Goal: Task Accomplishment & Management: Complete application form

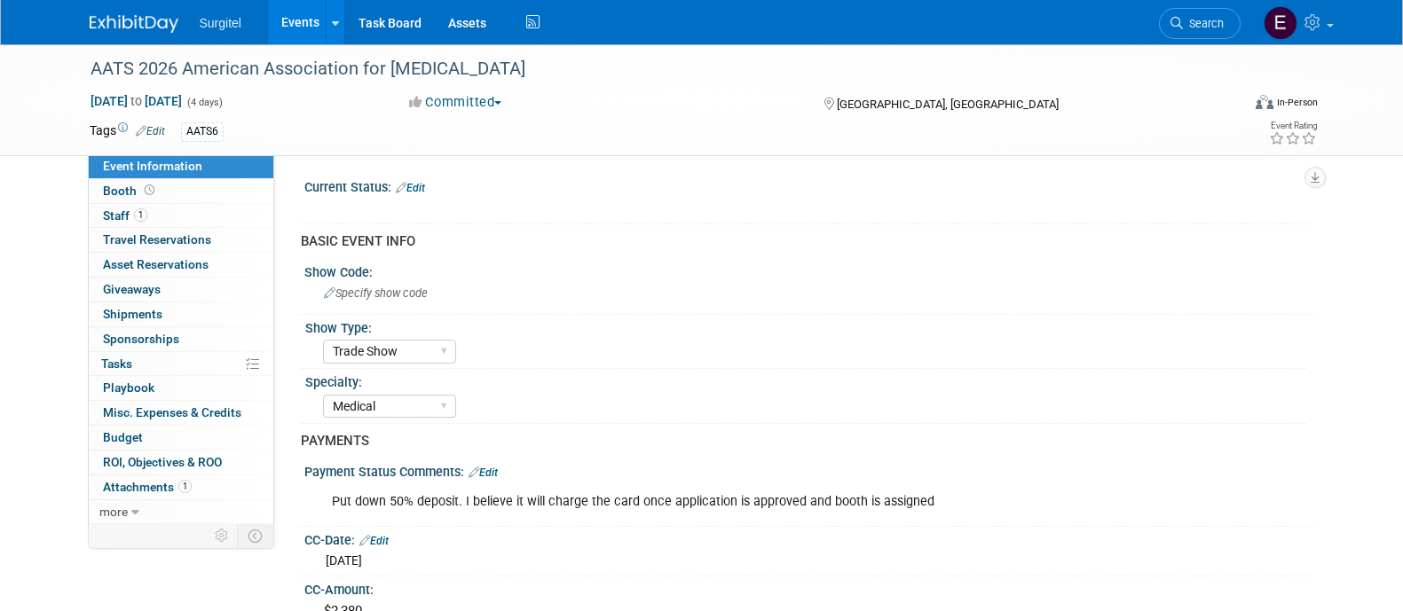
select select "Trade Show"
select select "Medical"
select select "Rewards - 12003"
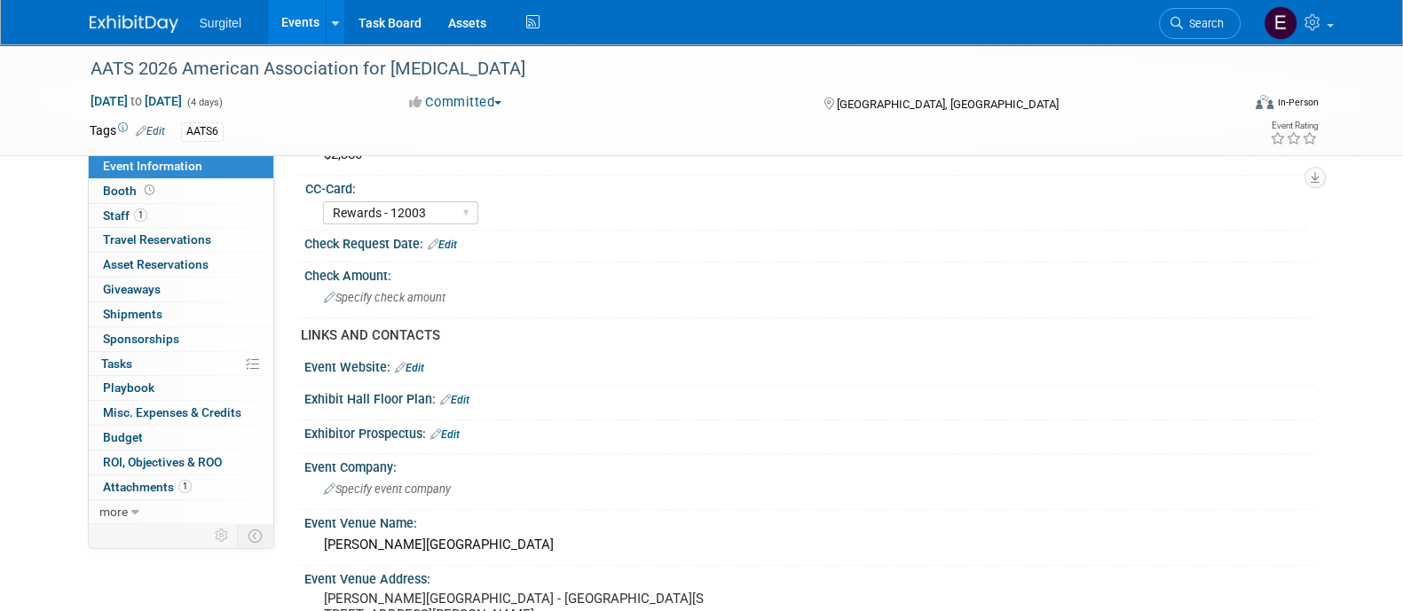
click at [310, 19] on link "Events" at bounding box center [300, 22] width 65 height 44
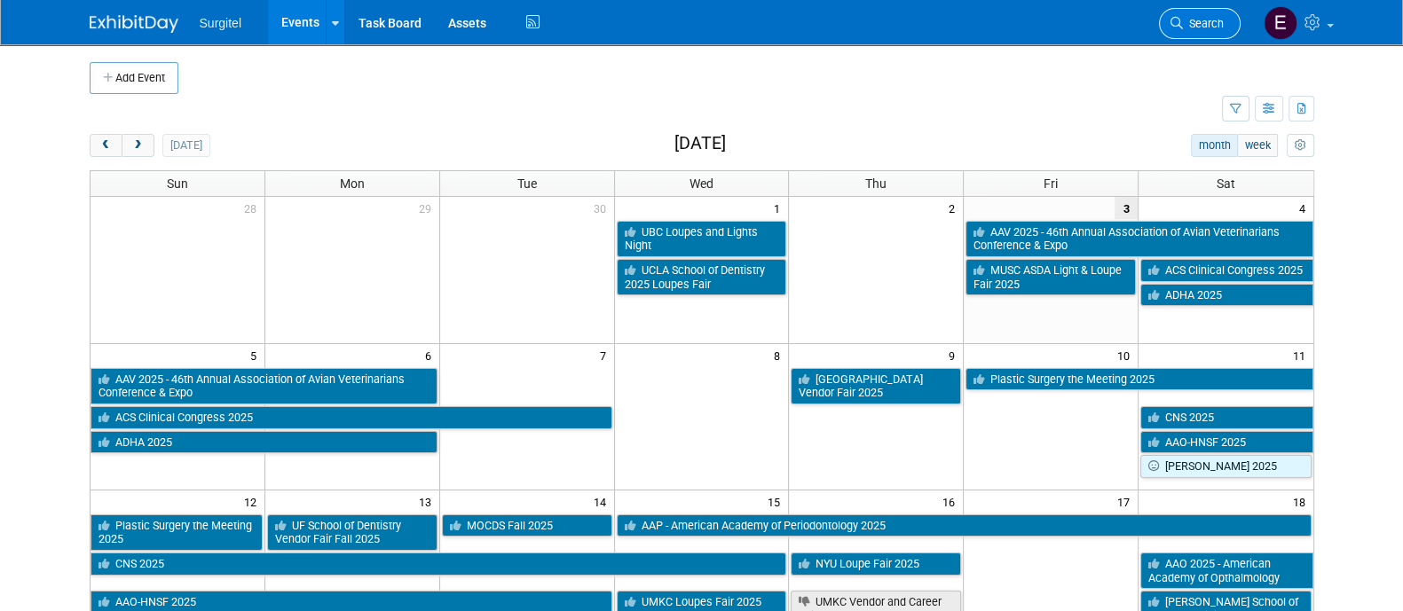
click at [1203, 8] on link "Search" at bounding box center [1200, 23] width 82 height 31
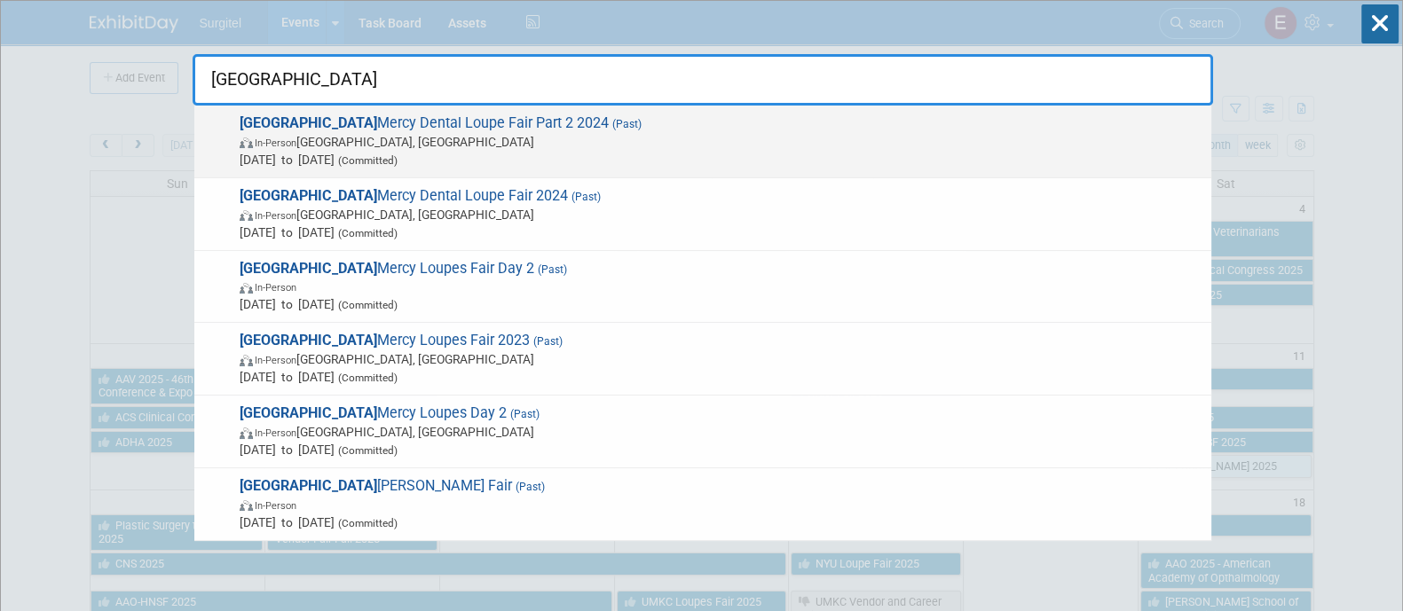
type input "detroit"
click at [941, 146] on span "In-Person Detroit, MI" at bounding box center [721, 142] width 963 height 18
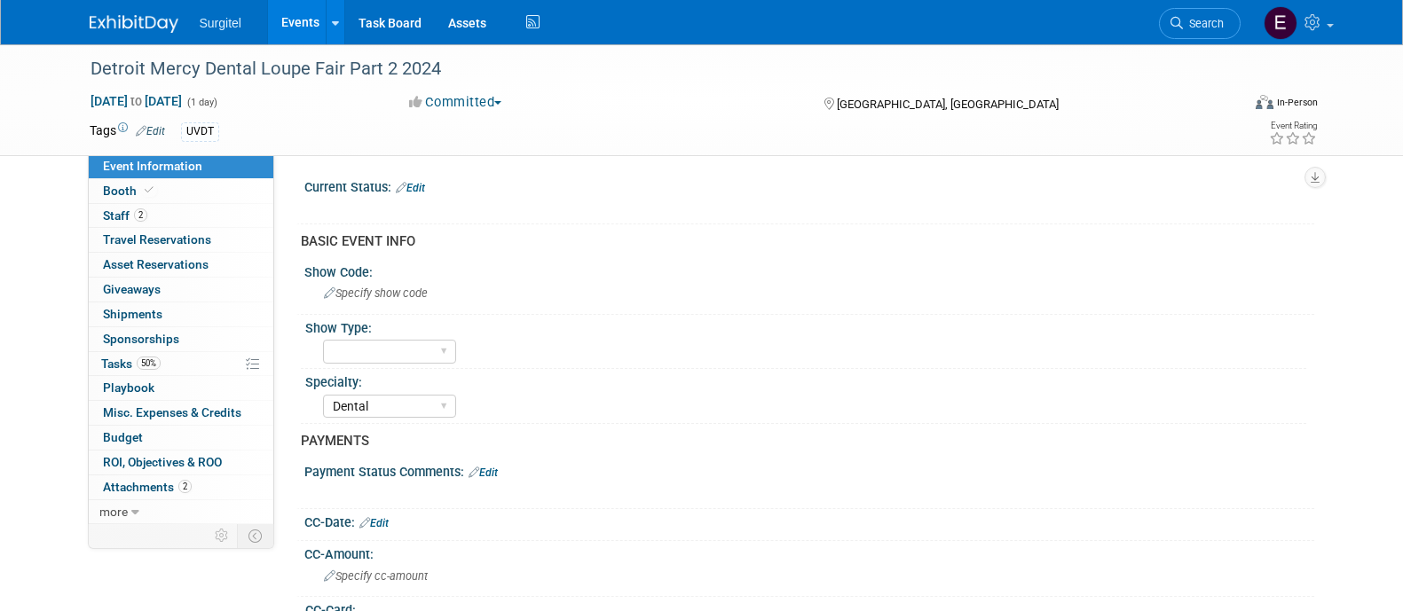
select select "Dental"
select select "Yes"
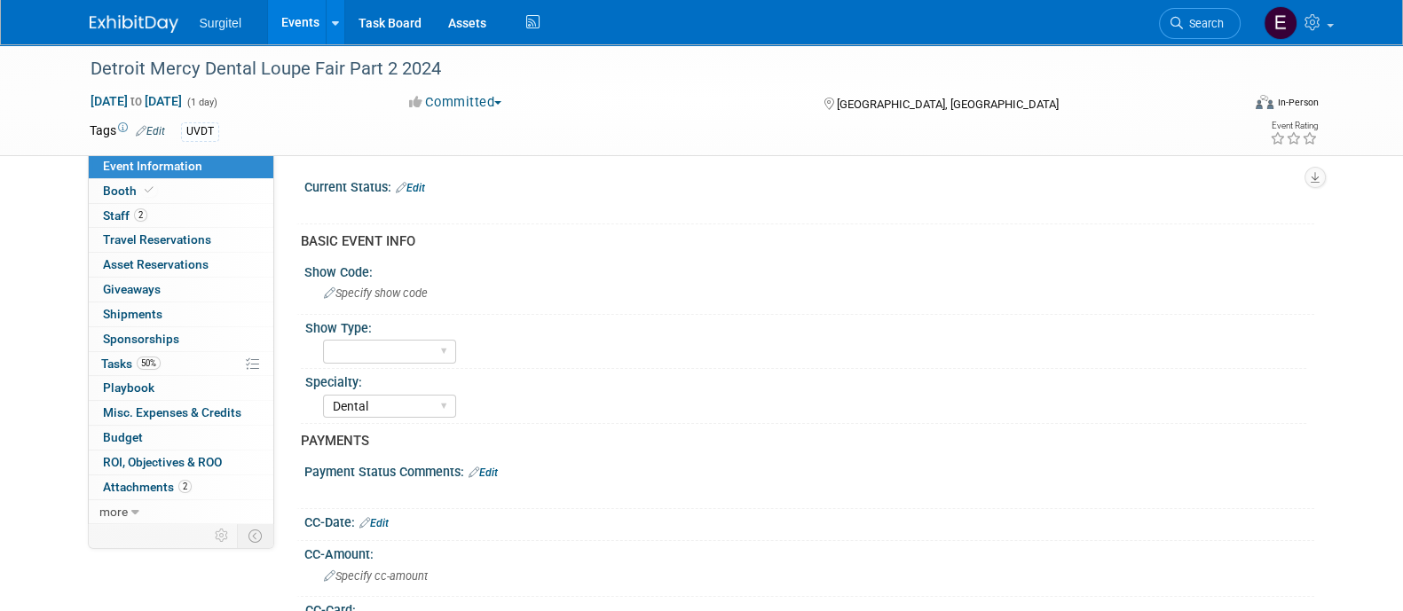
click at [303, 17] on link "Events" at bounding box center [300, 22] width 65 height 44
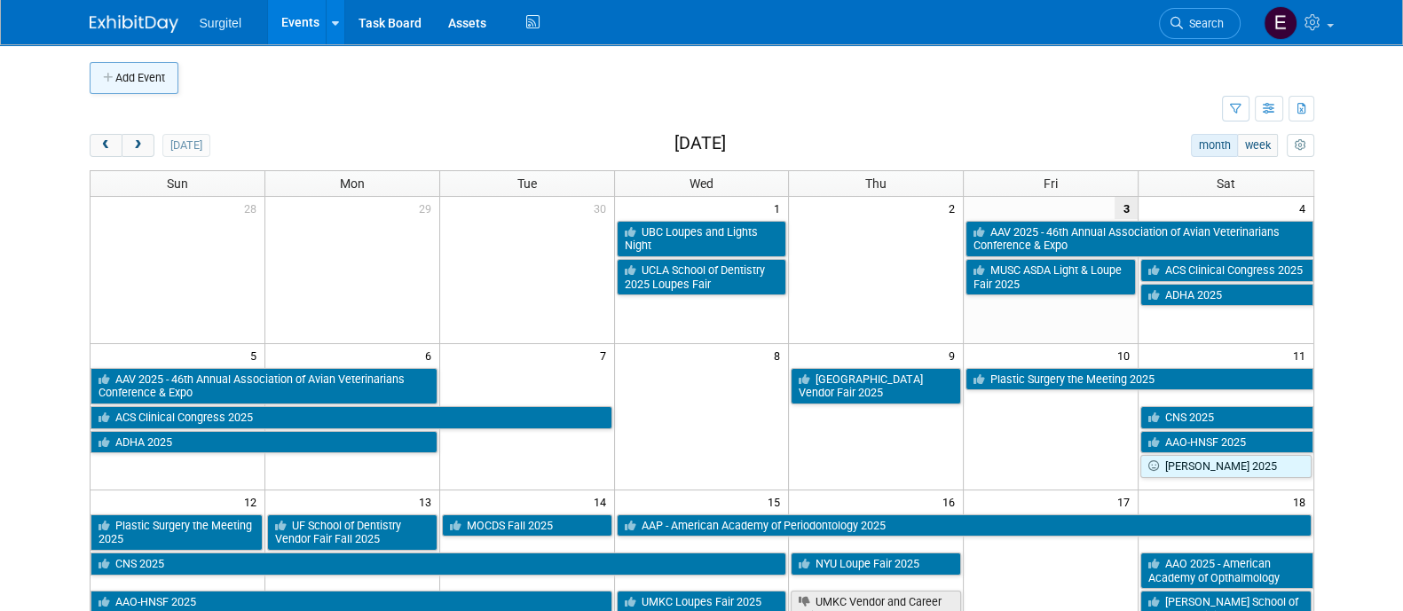
click at [138, 78] on button "Add Event" at bounding box center [134, 78] width 89 height 32
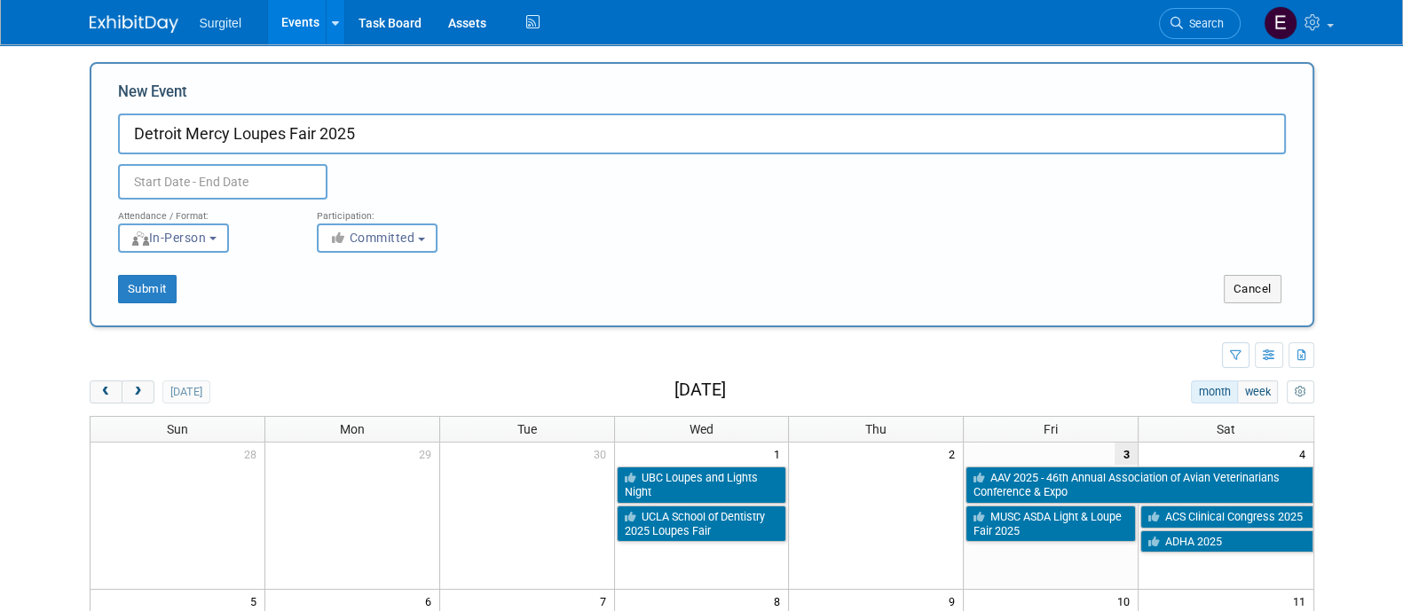
type input "Detroit Mercy Loupes Fair 2025"
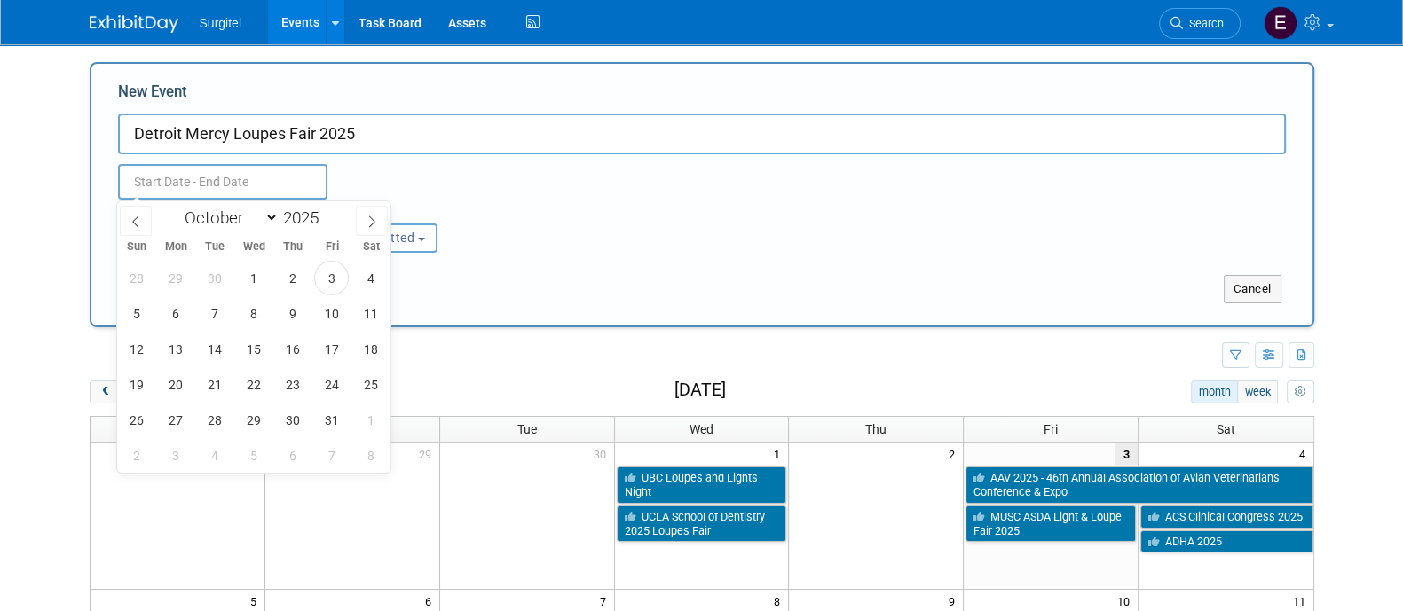
click at [155, 177] on input "text" at bounding box center [222, 181] width 209 height 35
click at [265, 413] on span "29" at bounding box center [253, 420] width 35 height 35
type input "Oct 29, 2025 to Oct 29, 2025"
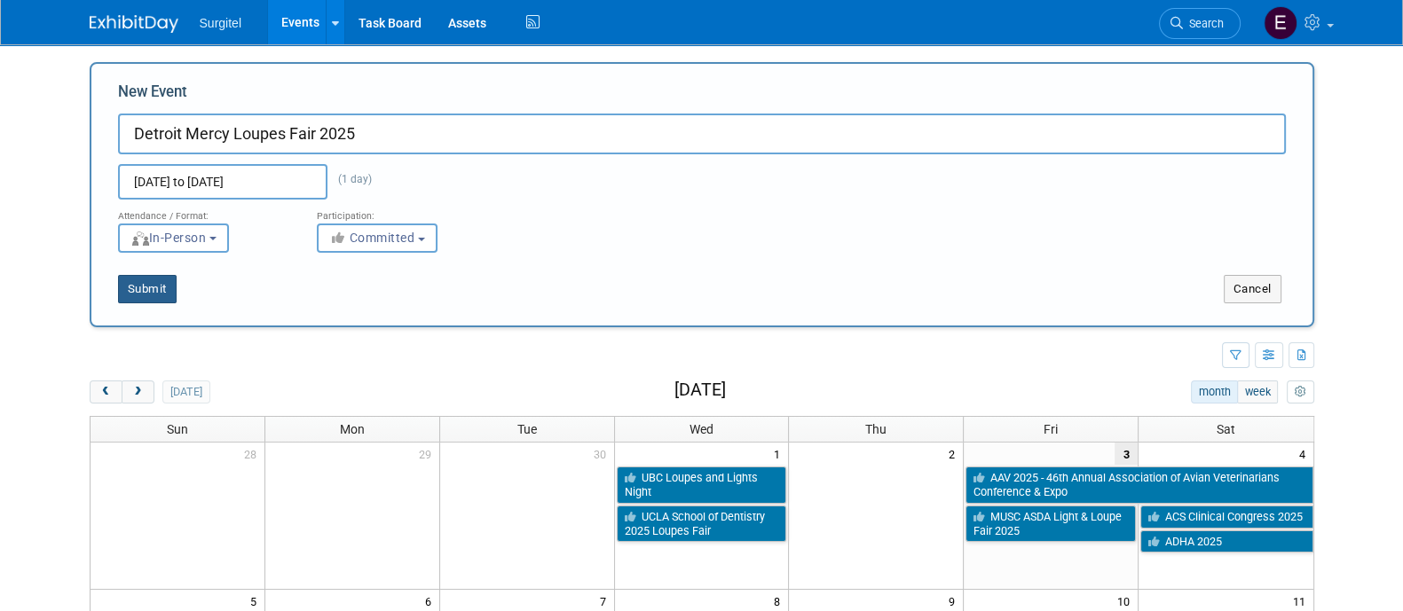
click at [169, 281] on button "Submit" at bounding box center [147, 289] width 59 height 28
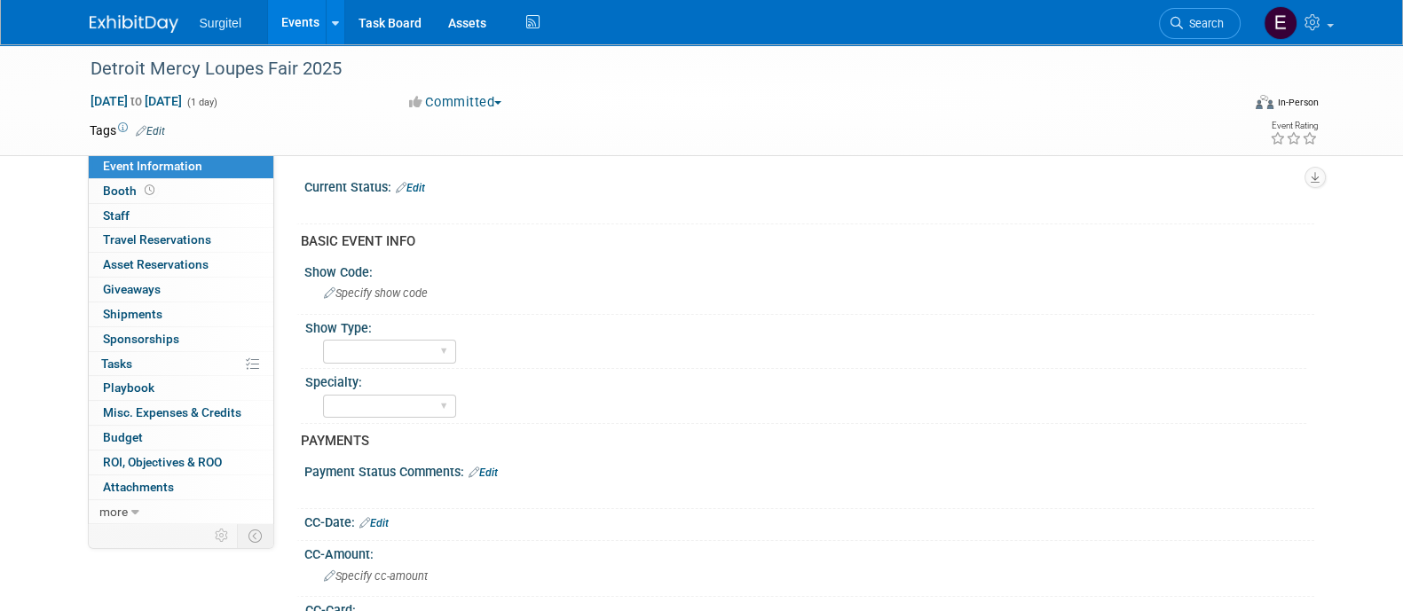
click at [161, 125] on link "Edit" at bounding box center [150, 131] width 29 height 12
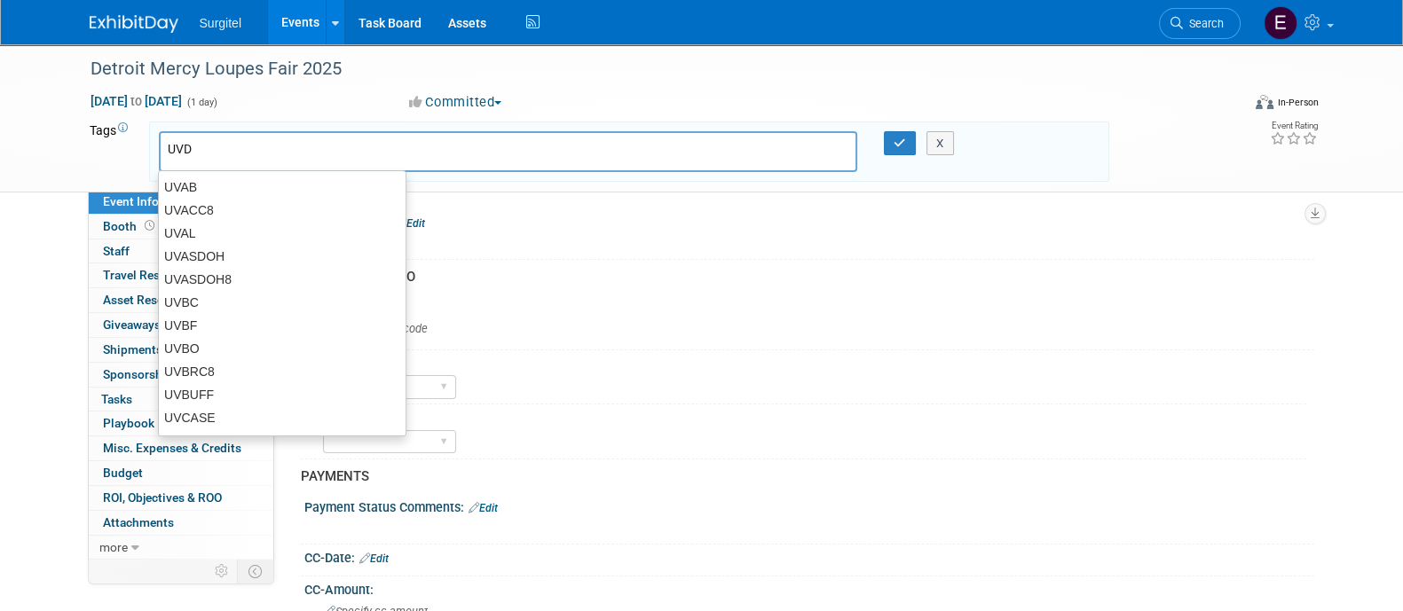
type input "UVDT"
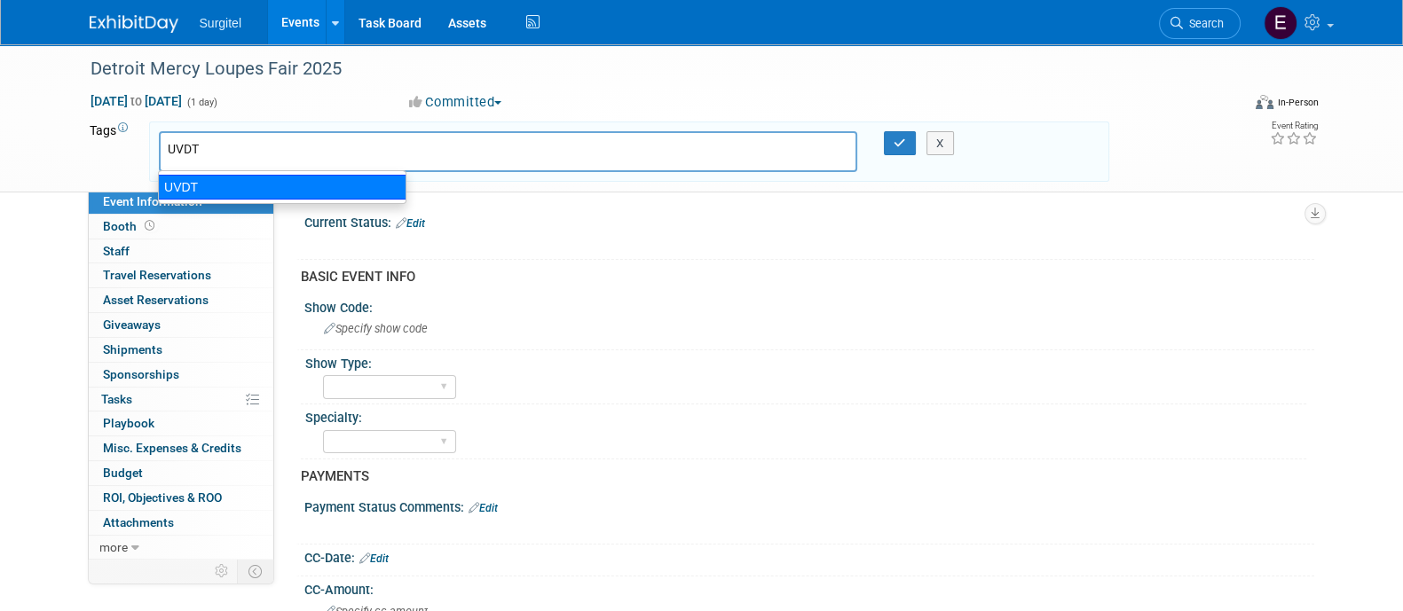
click at [242, 189] on div "UVDT" at bounding box center [282, 187] width 248 height 25
type input "UVDT"
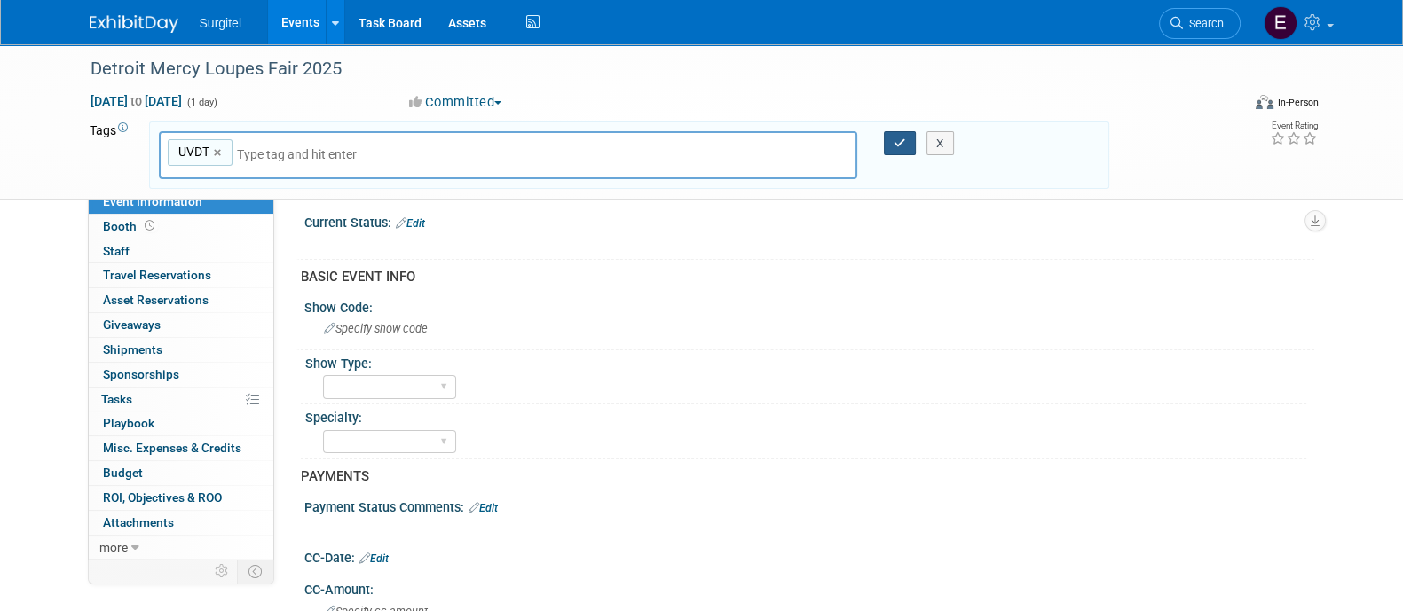
click at [896, 148] on icon "button" at bounding box center [900, 144] width 12 height 12
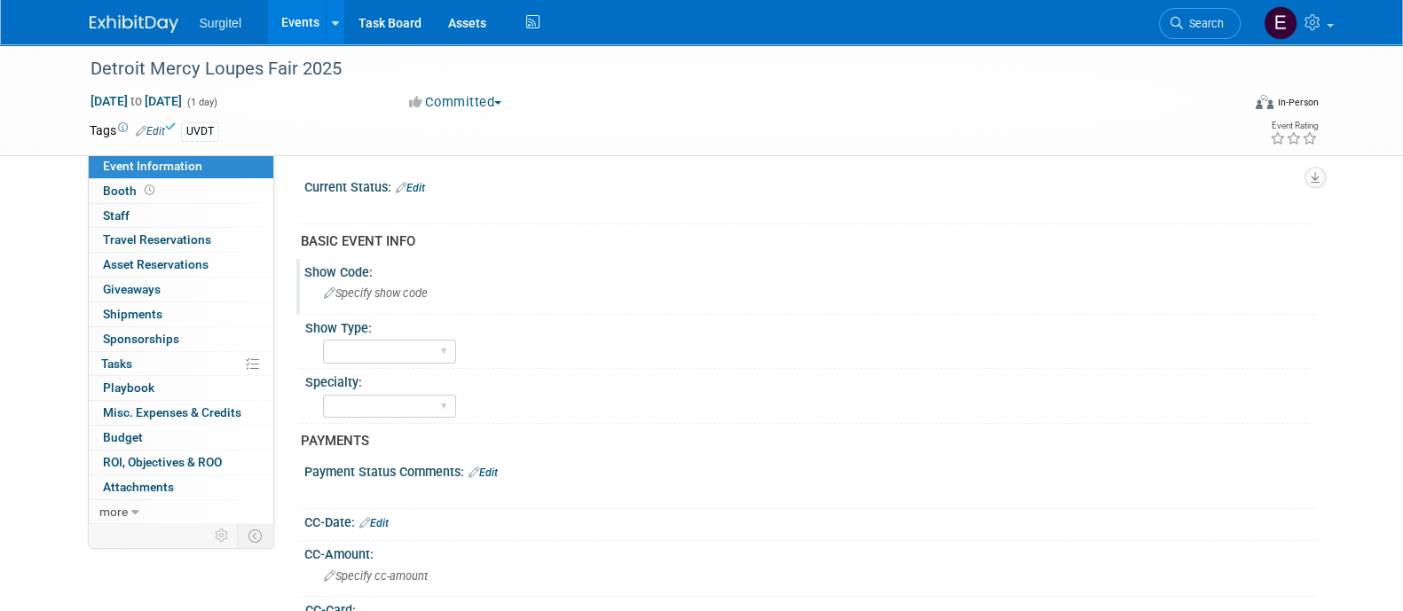
click at [397, 295] on span "Specify show code" at bounding box center [376, 293] width 104 height 13
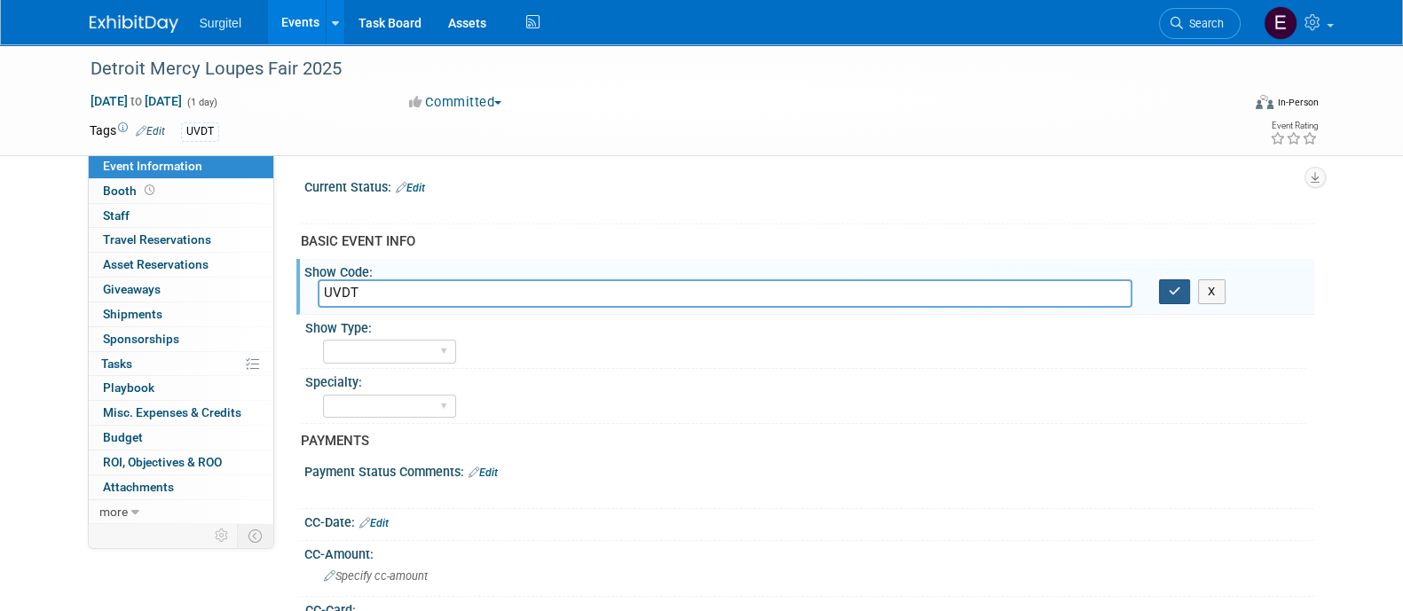
type input "UVDT"
click at [1182, 285] on button "button" at bounding box center [1175, 292] width 32 height 25
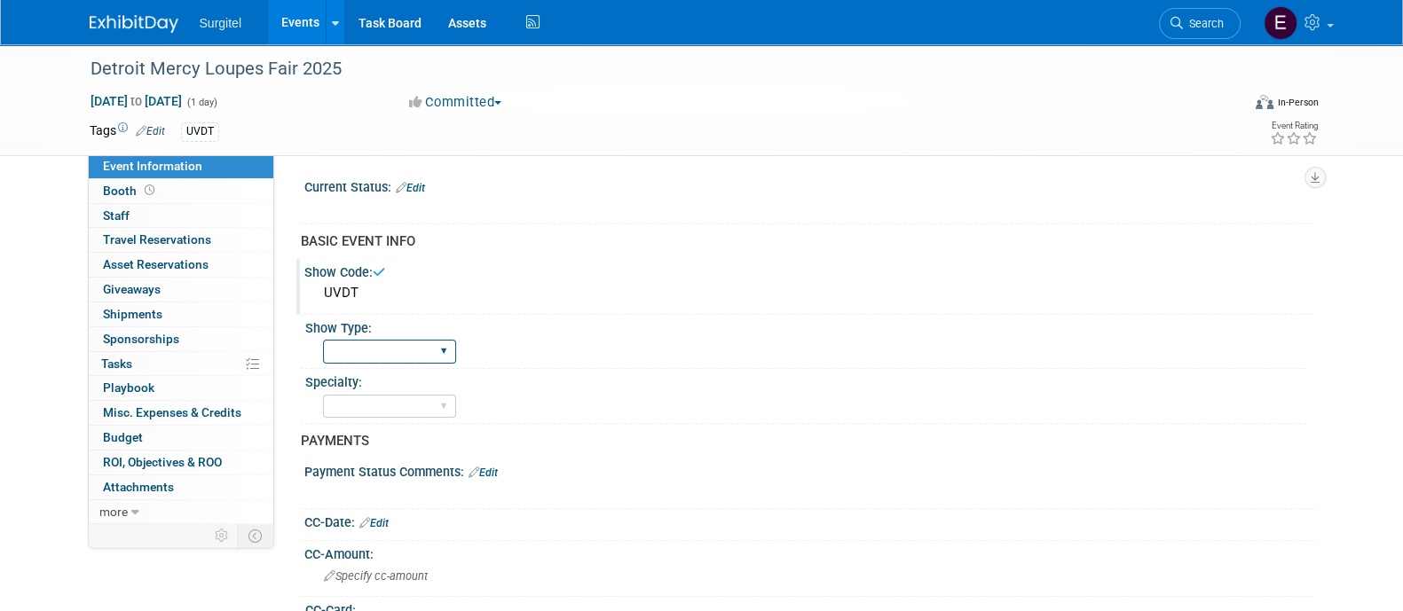
click at [438, 348] on select "School Show Trade Show Wet Lab CE Course Lunch and Learn" at bounding box center [389, 352] width 133 height 24
select select "School Show"
click at [323, 340] on select "School Show Trade Show Wet Lab CE Course Lunch and Learn" at bounding box center [389, 352] width 133 height 24
click at [423, 397] on select "Dental Hygiene Medical Veterinarian Other" at bounding box center [389, 407] width 133 height 24
select select "Dental"
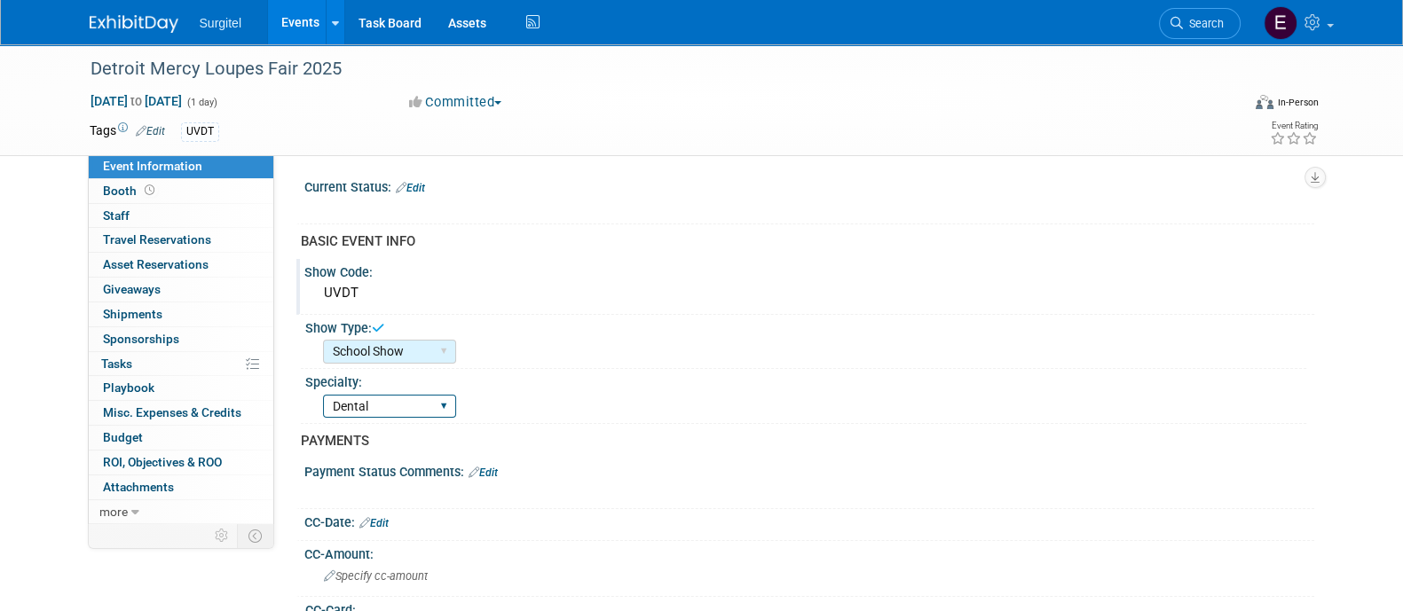
click at [323, 395] on select "Dental Hygiene Medical Veterinarian Other" at bounding box center [389, 407] width 133 height 24
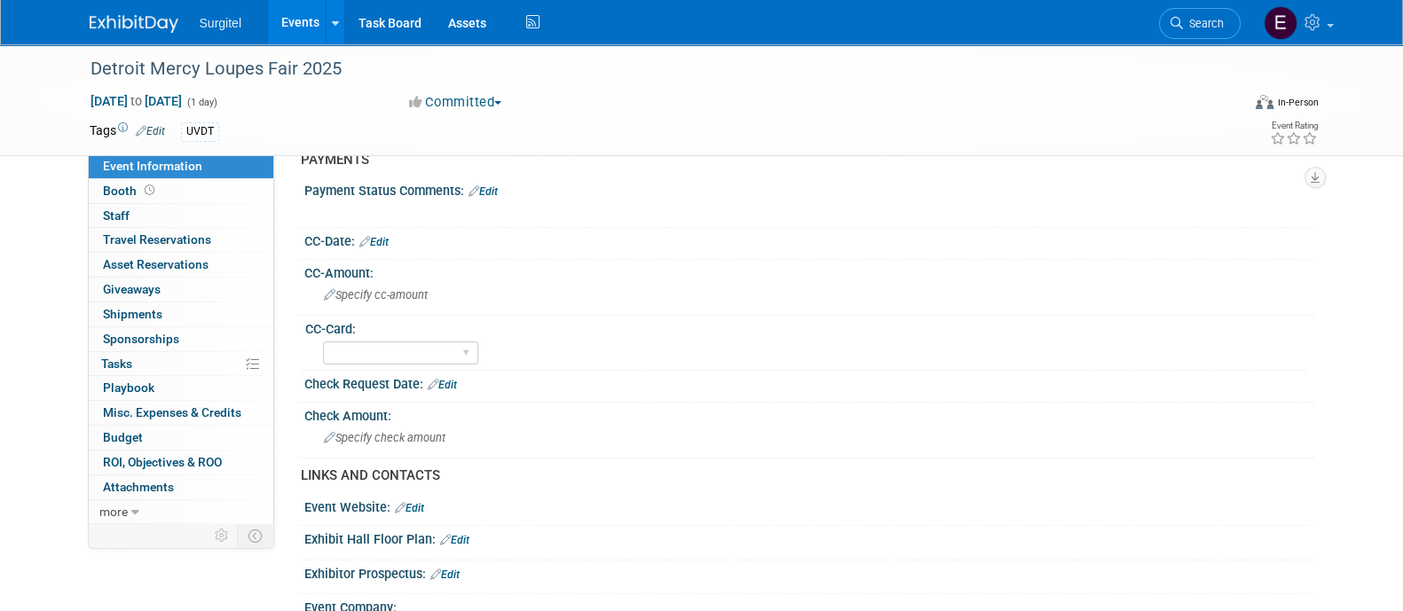
click at [444, 379] on link "Edit" at bounding box center [442, 385] width 29 height 12
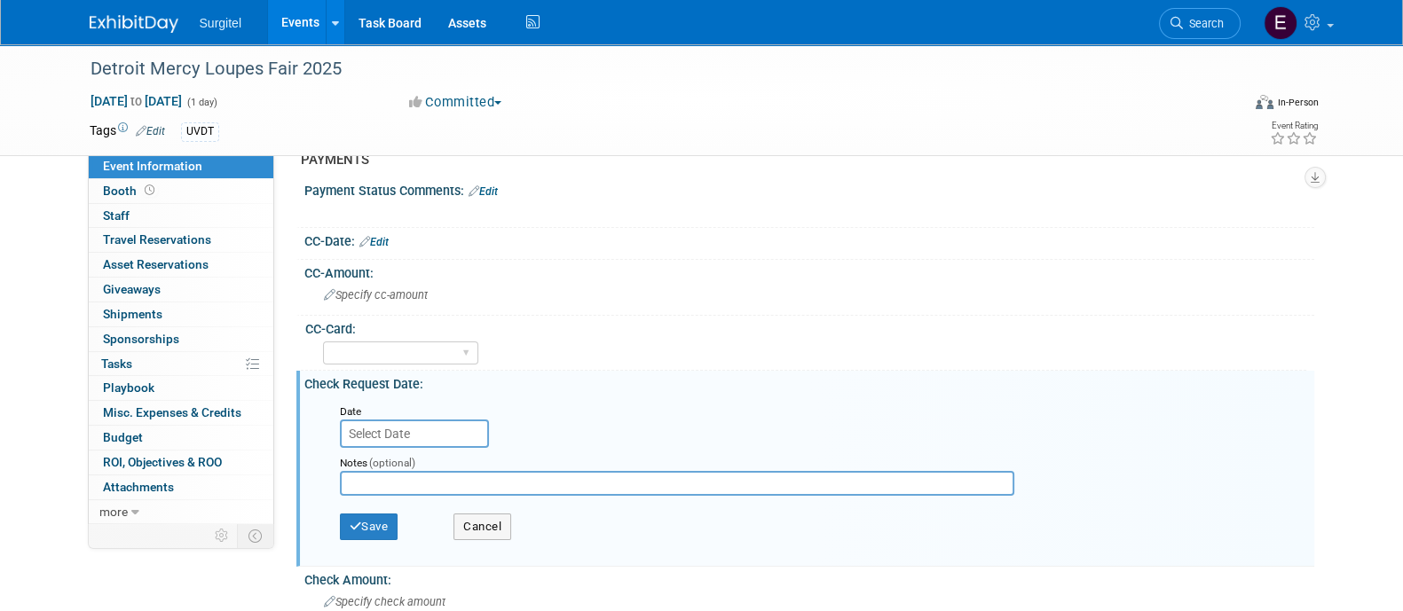
click at [443, 422] on input "text" at bounding box center [414, 434] width 149 height 28
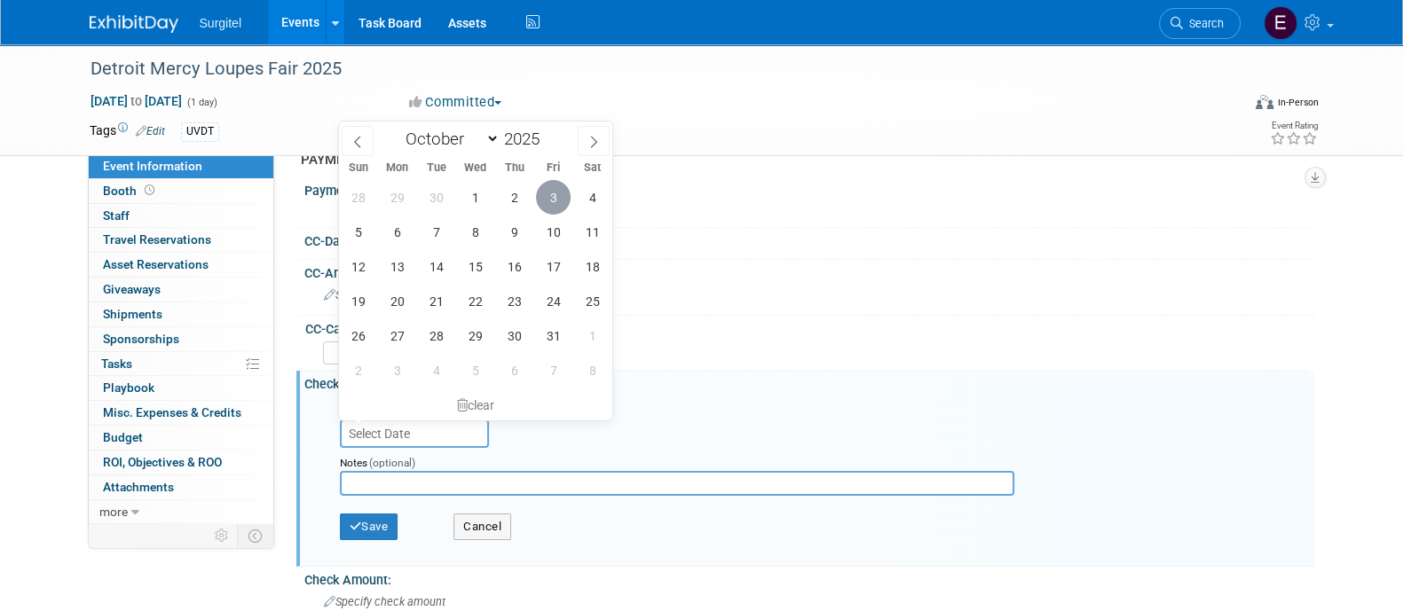
click at [555, 184] on span "3" at bounding box center [553, 197] width 35 height 35
type input "Oct 3, 2025"
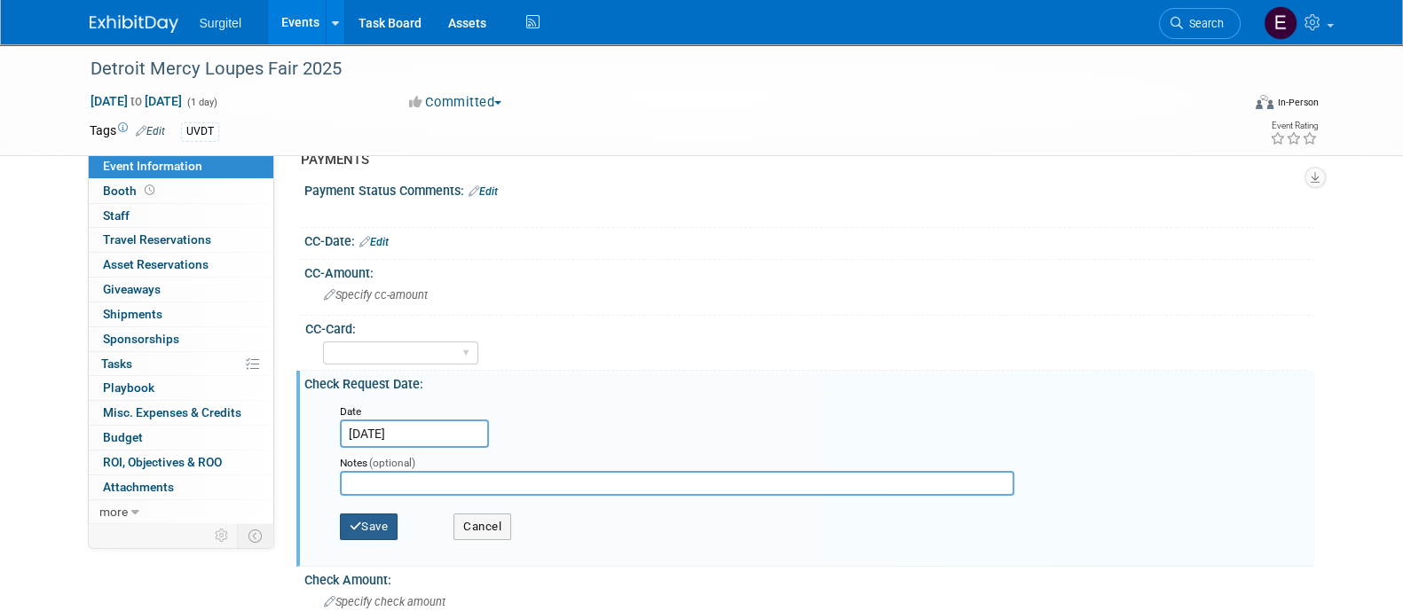
click at [378, 520] on button "Save" at bounding box center [369, 527] width 59 height 27
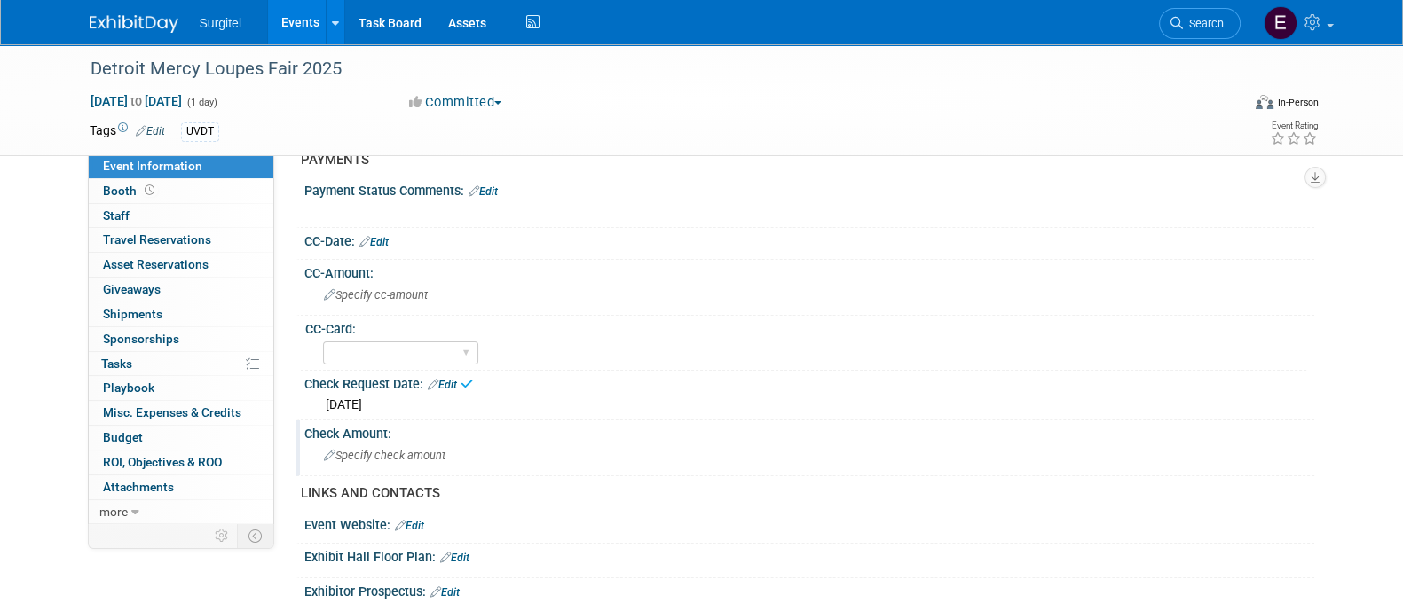
click at [377, 461] on div "Specify check amount" at bounding box center [809, 456] width 983 height 28
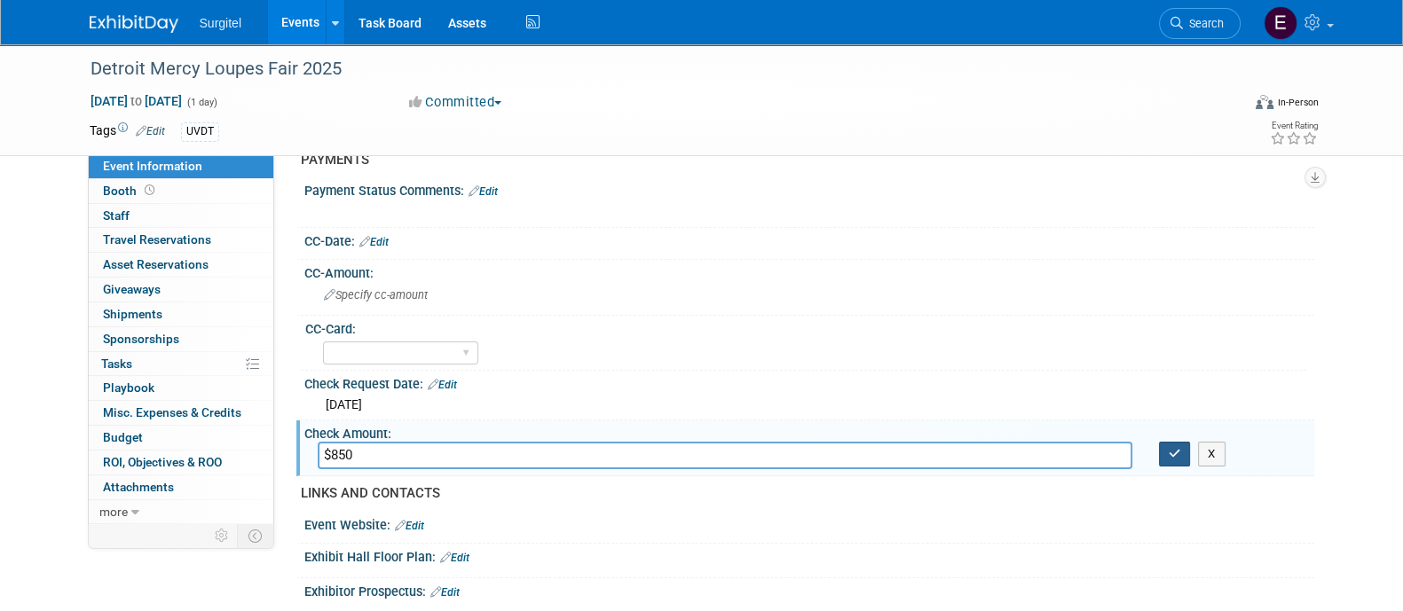
type input "$850"
click at [1174, 454] on icon "button" at bounding box center [1175, 454] width 12 height 12
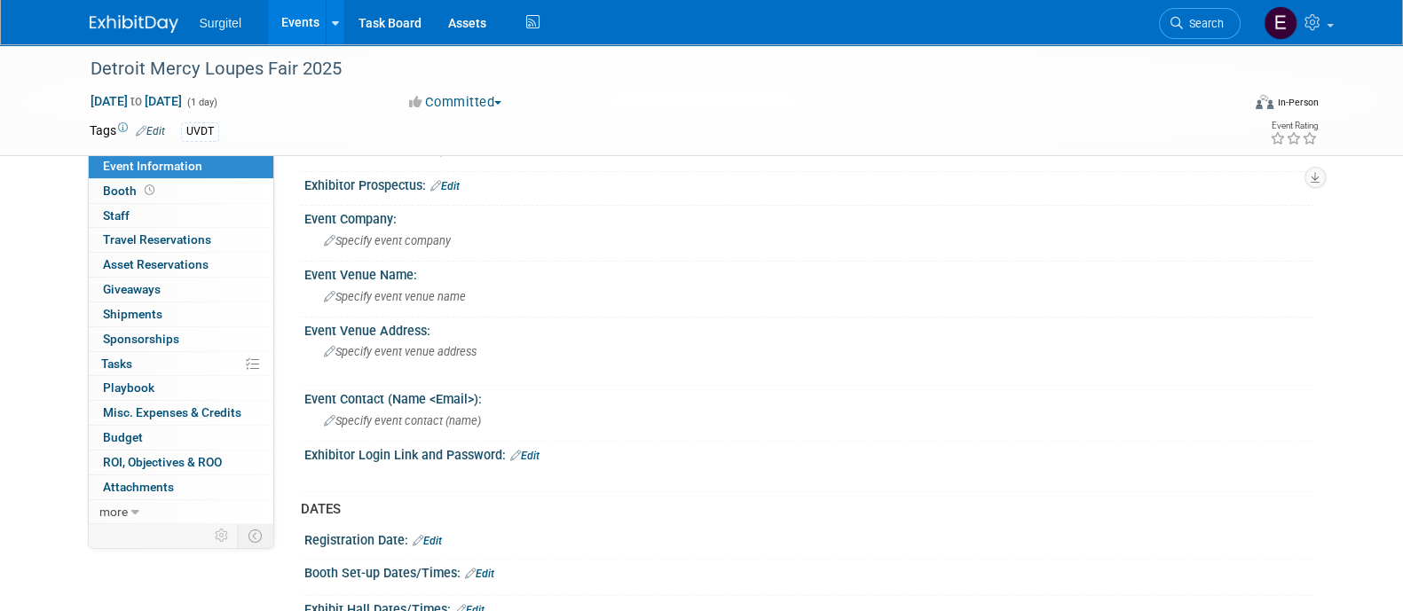
scroll to position [697, 0]
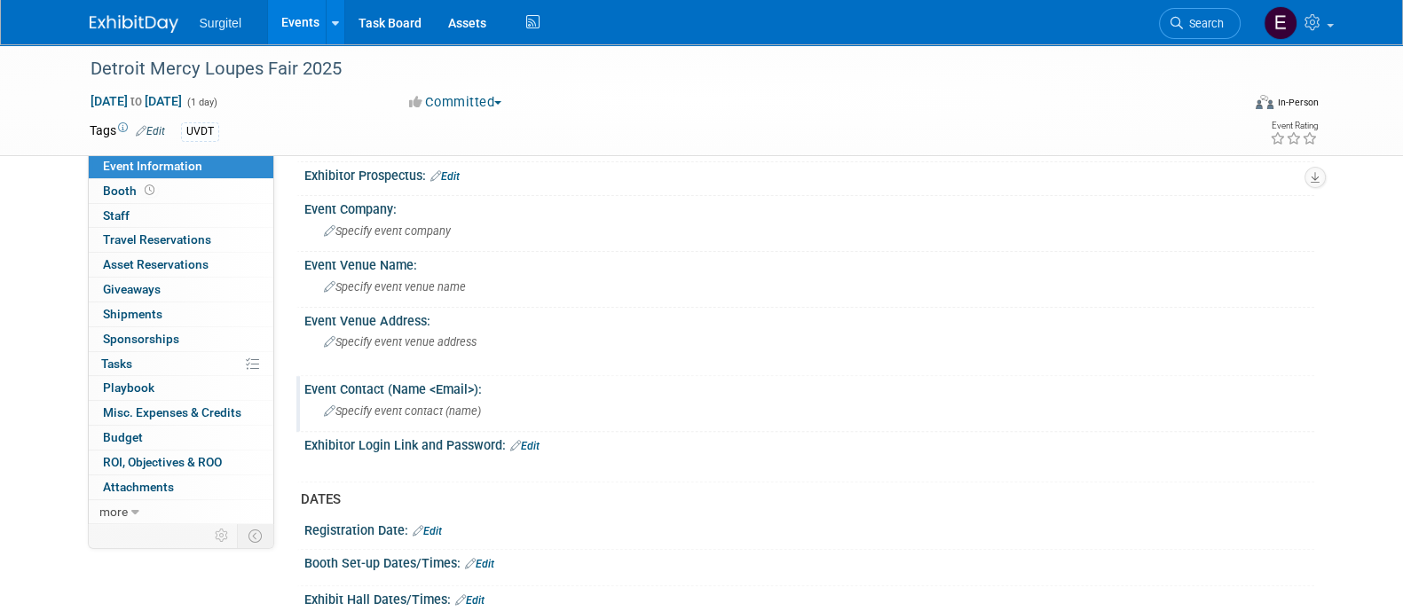
click at [479, 410] on div "Specify event contact (name )" at bounding box center [809, 412] width 983 height 28
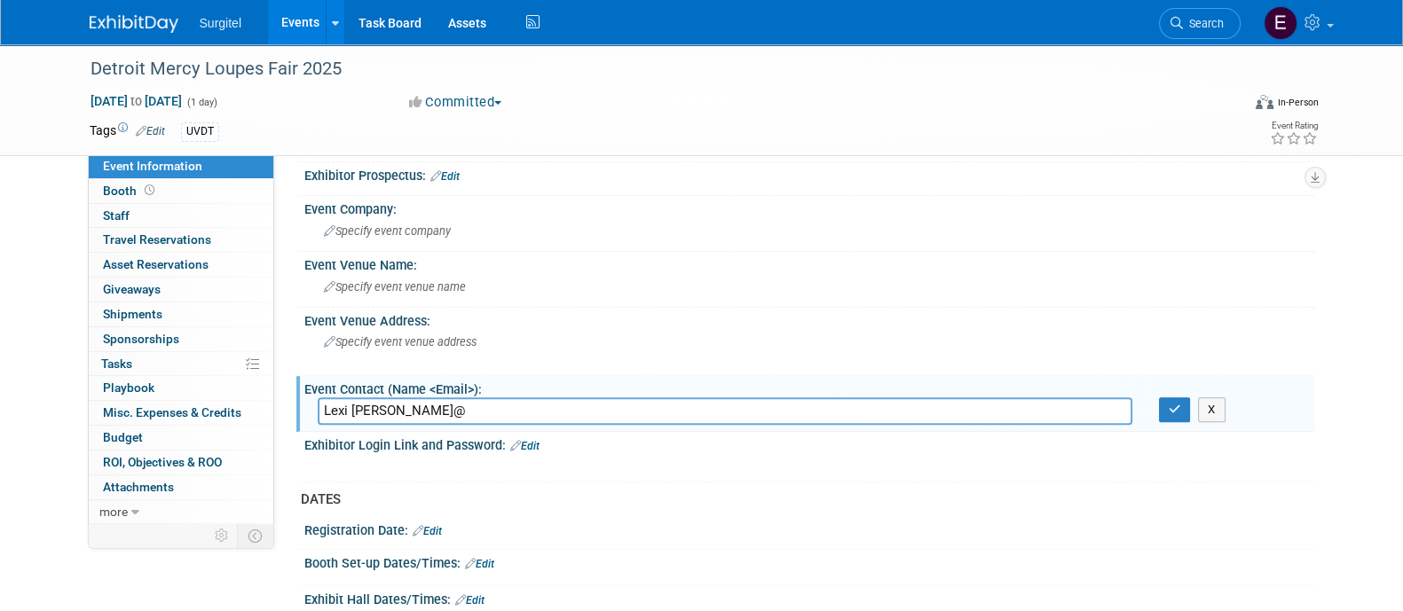
click at [457, 403] on input "Lexi Carmean carmeann@" at bounding box center [725, 412] width 815 height 28
click at [520, 398] on input "Lexi Carmean carmeaan@" at bounding box center [725, 412] width 815 height 28
type input "Lexi Carmean carmeaan@udmercy.edu"
click at [1185, 403] on button "button" at bounding box center [1175, 410] width 32 height 25
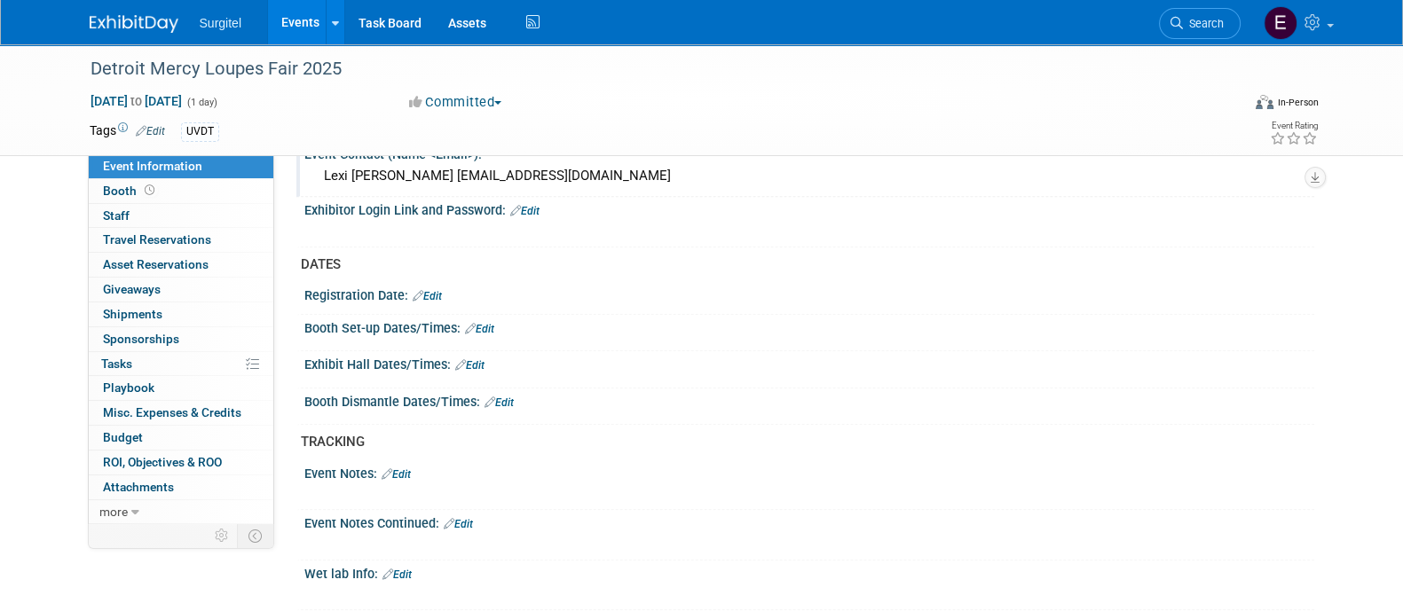
scroll to position [941, 0]
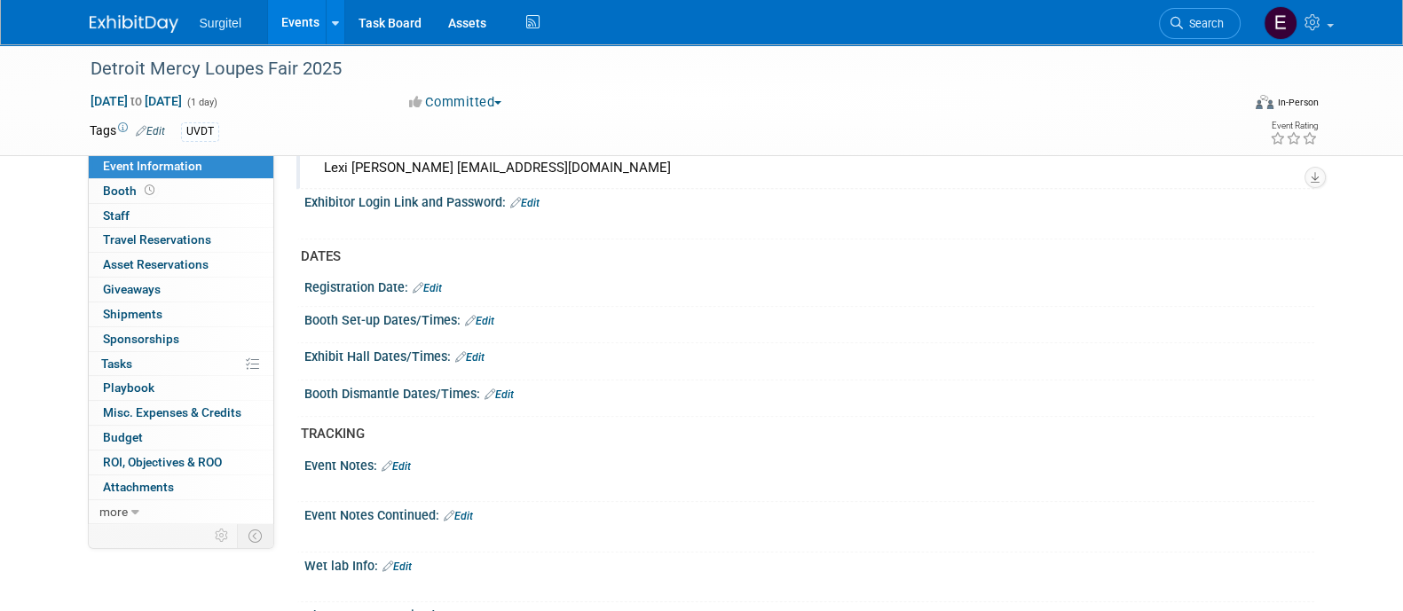
click at [484, 351] on link "Edit" at bounding box center [469, 357] width 29 height 12
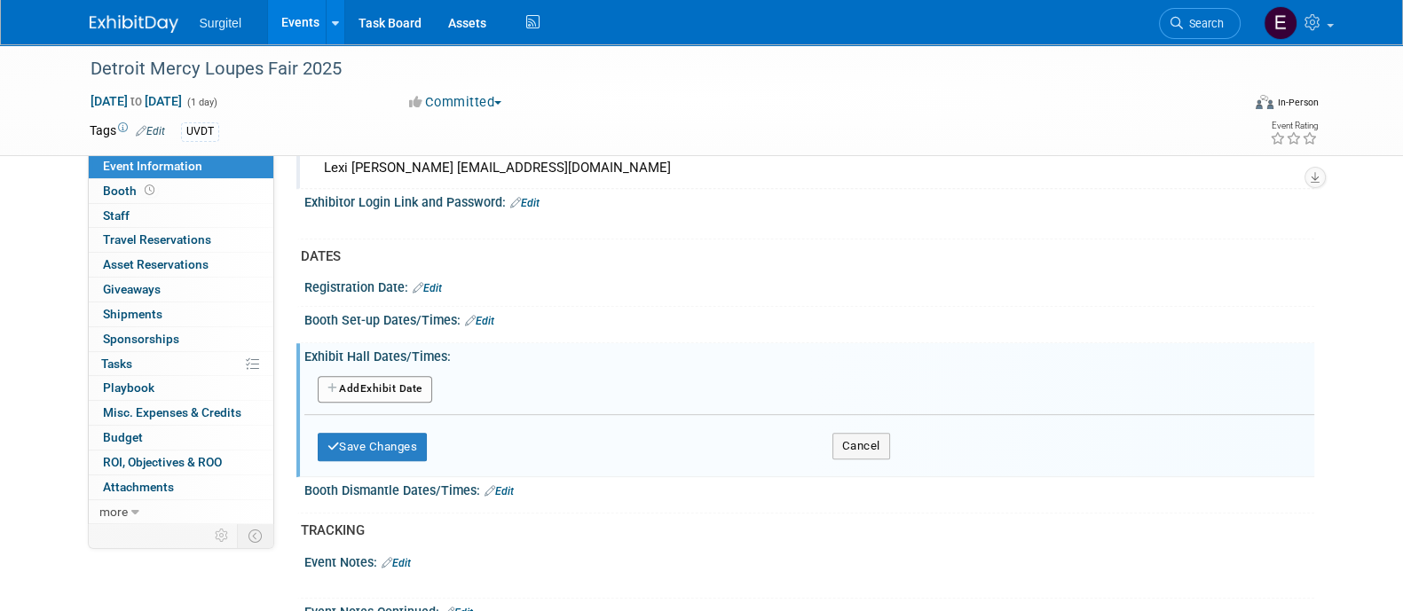
click at [386, 376] on button "Add Another Exhibit Date" at bounding box center [375, 389] width 114 height 27
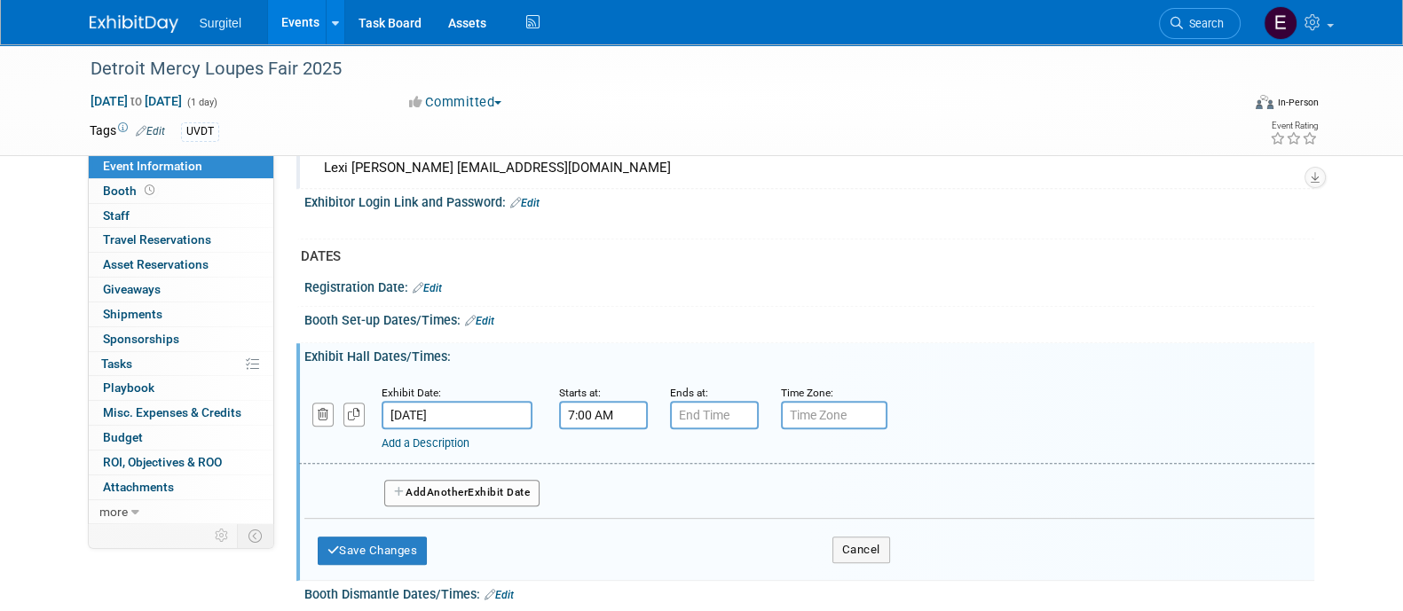
click at [568, 406] on input "7:00 AM" at bounding box center [603, 415] width 89 height 28
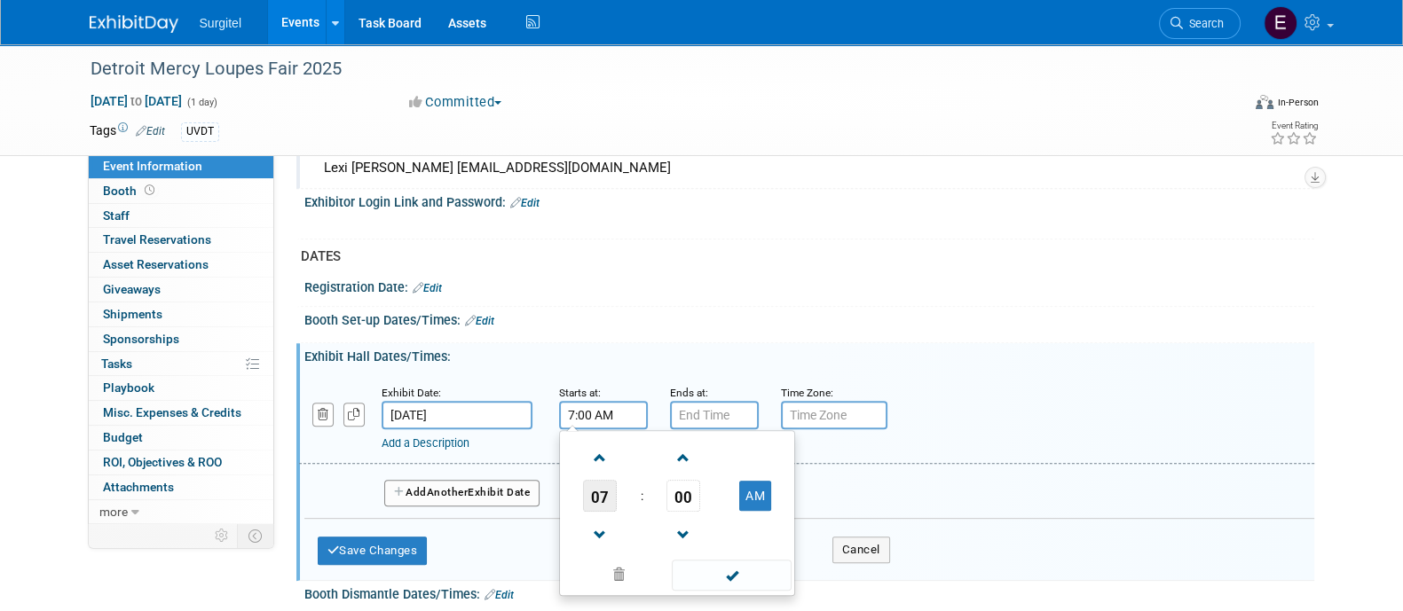
click at [605, 498] on span "07" at bounding box center [600, 496] width 34 height 32
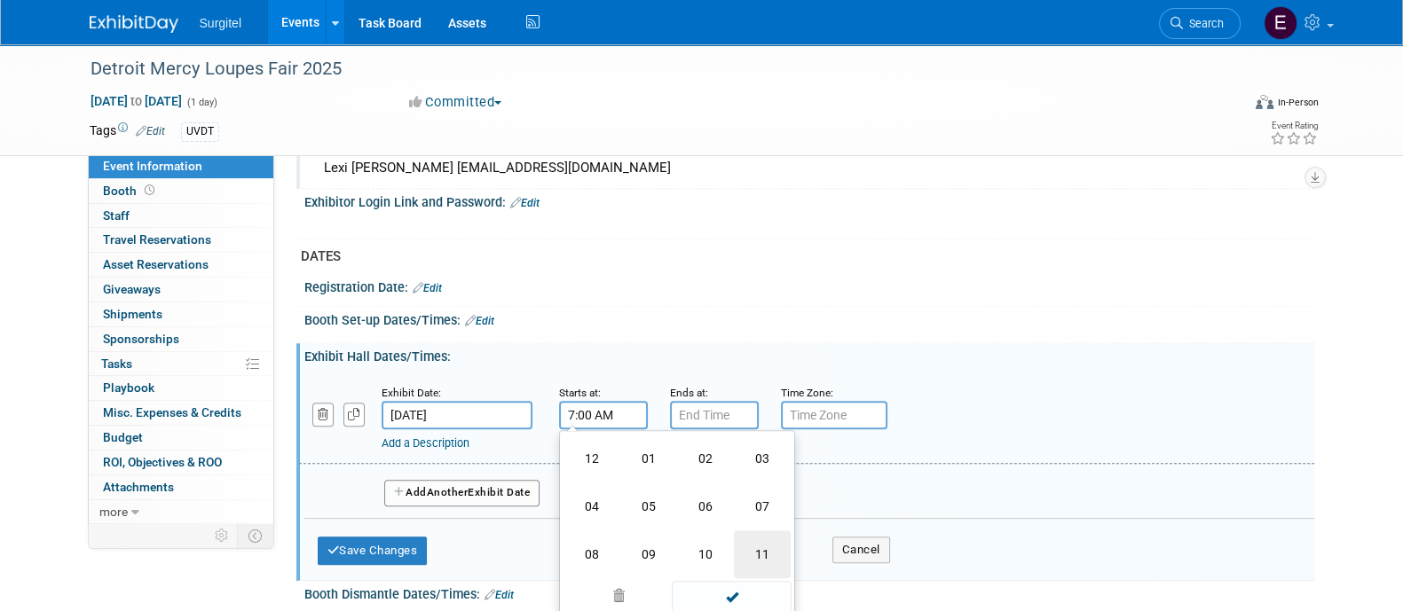
click at [760, 534] on td "11" at bounding box center [762, 555] width 57 height 48
type input "11:00 AM"
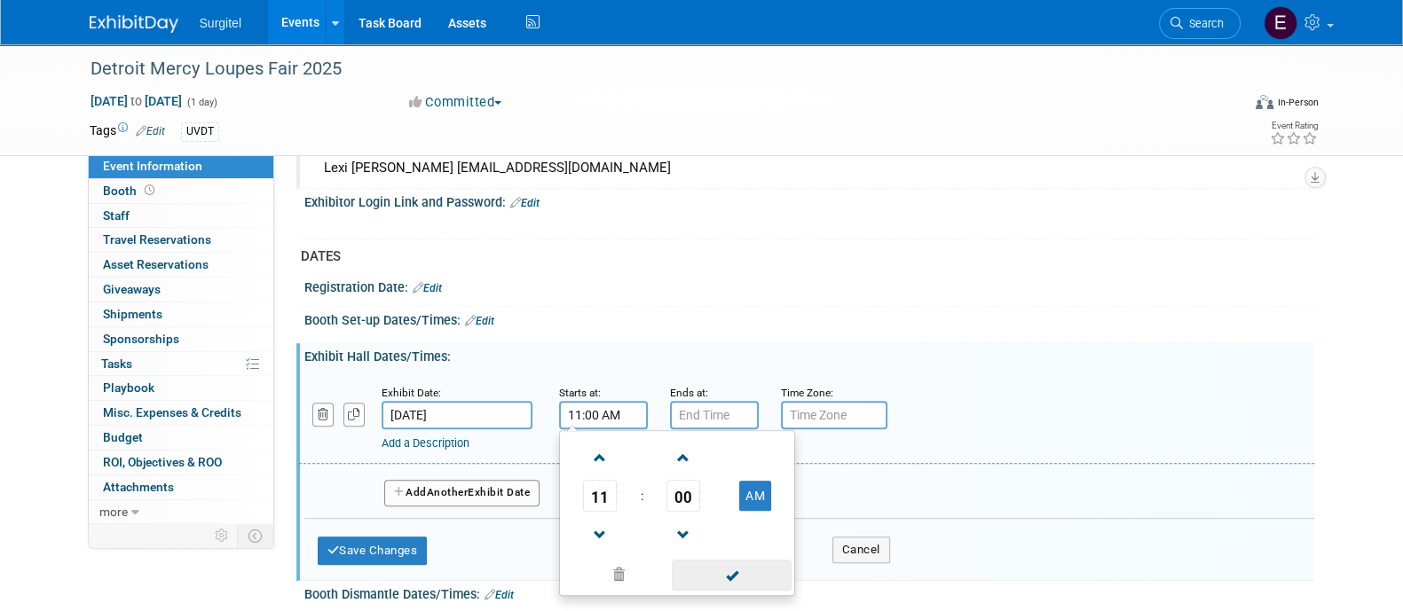
click at [753, 563] on span at bounding box center [732, 575] width 120 height 31
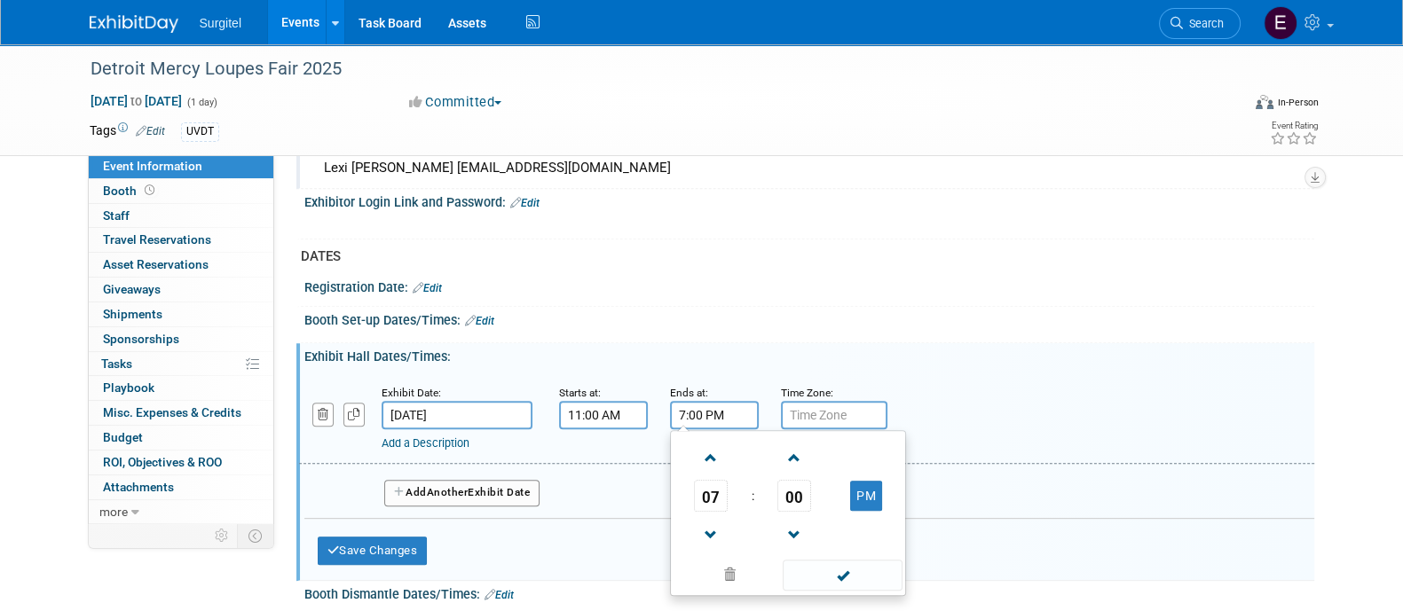
click at [697, 412] on input "7:00 PM" at bounding box center [714, 415] width 89 height 28
click at [705, 480] on span "07" at bounding box center [711, 496] width 34 height 32
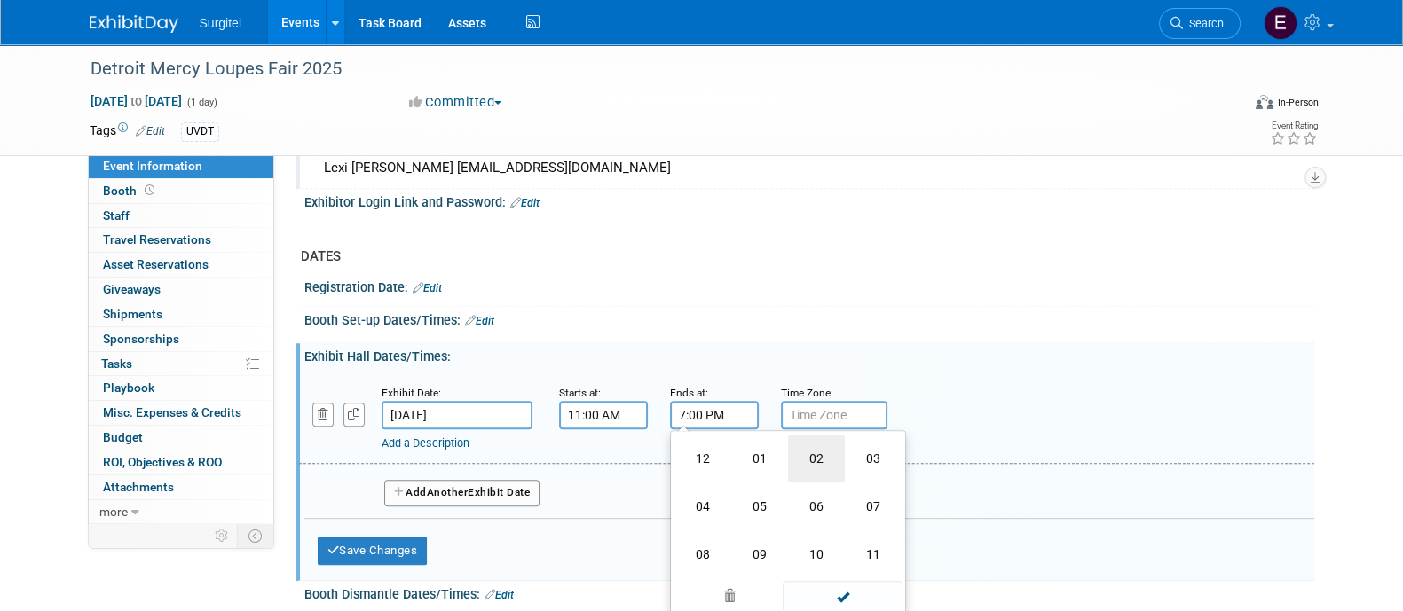
click at [821, 447] on td "02" at bounding box center [816, 459] width 57 height 48
type input "2:00 PM"
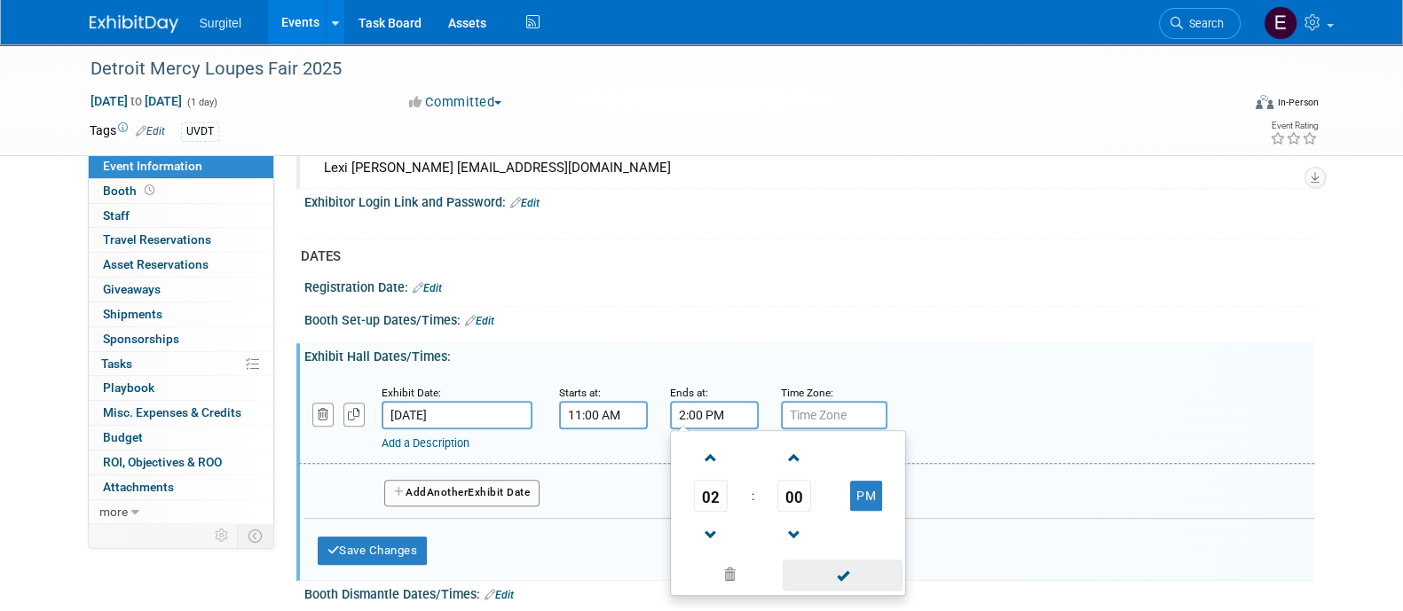
click at [853, 560] on span at bounding box center [843, 575] width 120 height 31
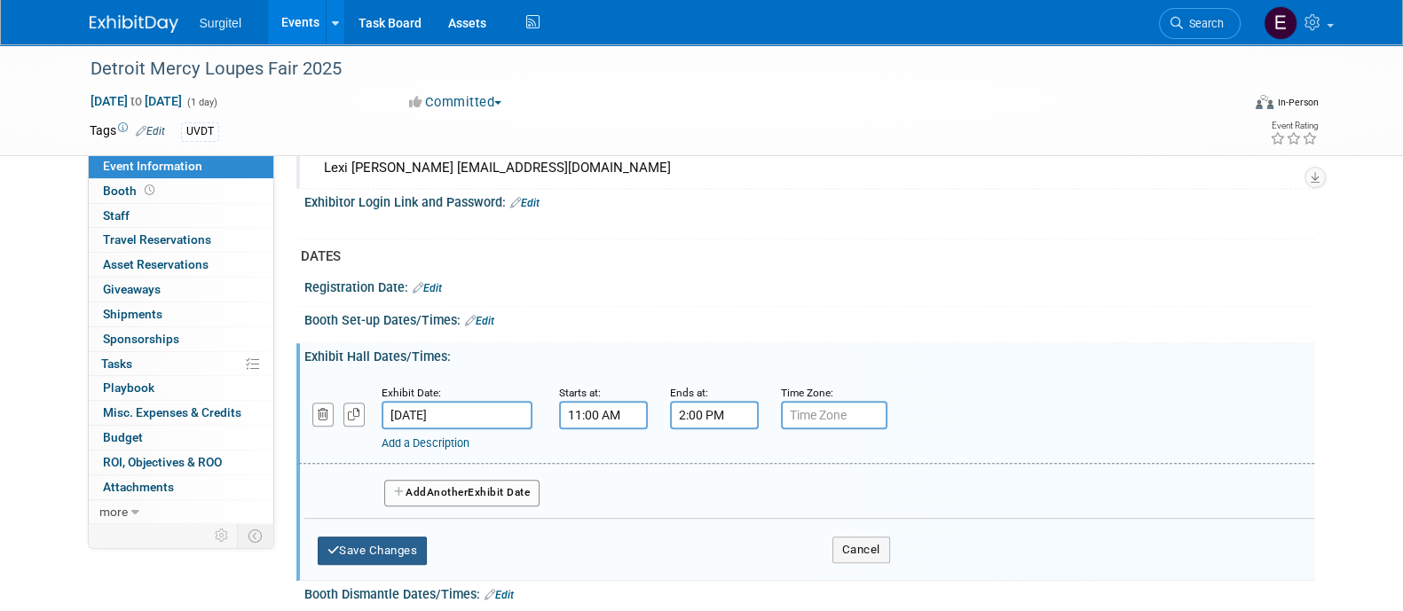
click at [404, 546] on button "Save Changes" at bounding box center [373, 551] width 110 height 28
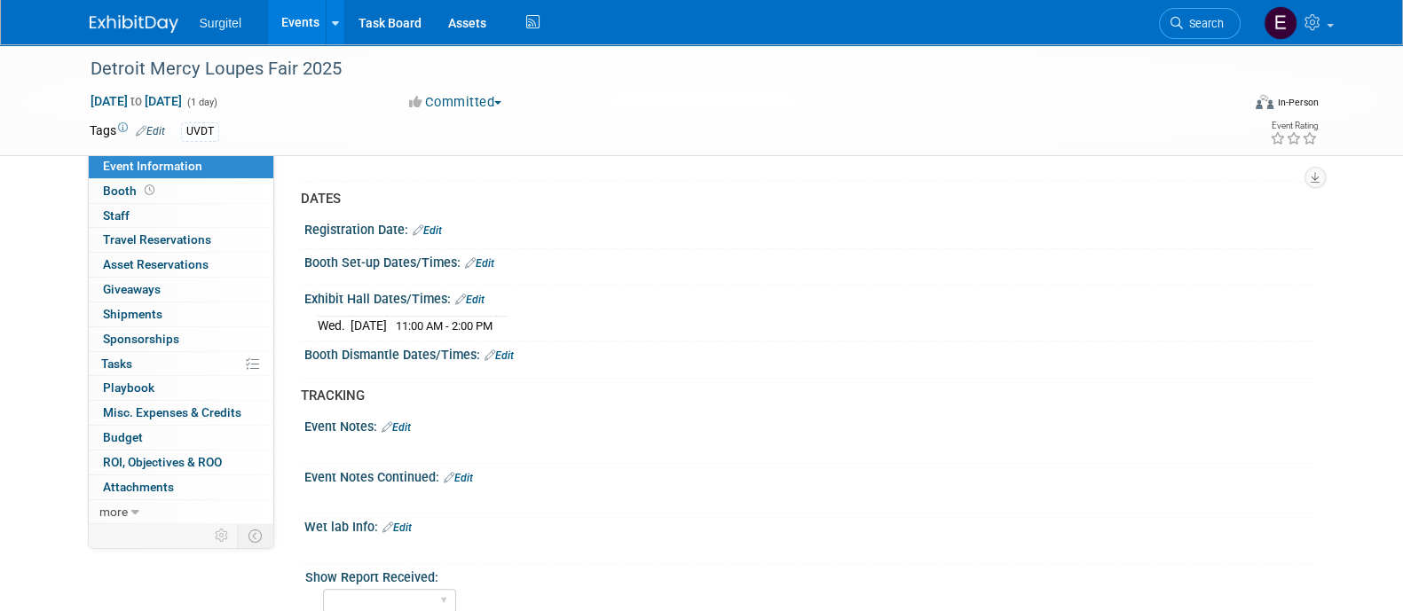
scroll to position [1295, 0]
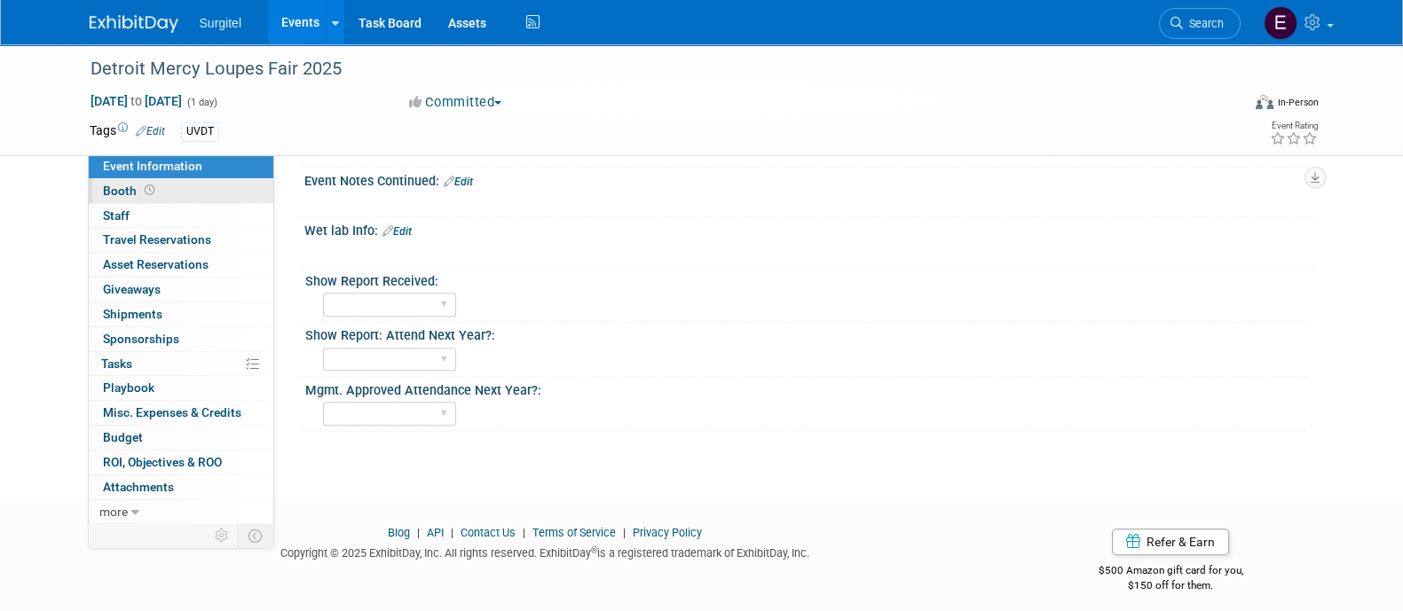
click at [122, 193] on span "Booth" at bounding box center [130, 191] width 55 height 14
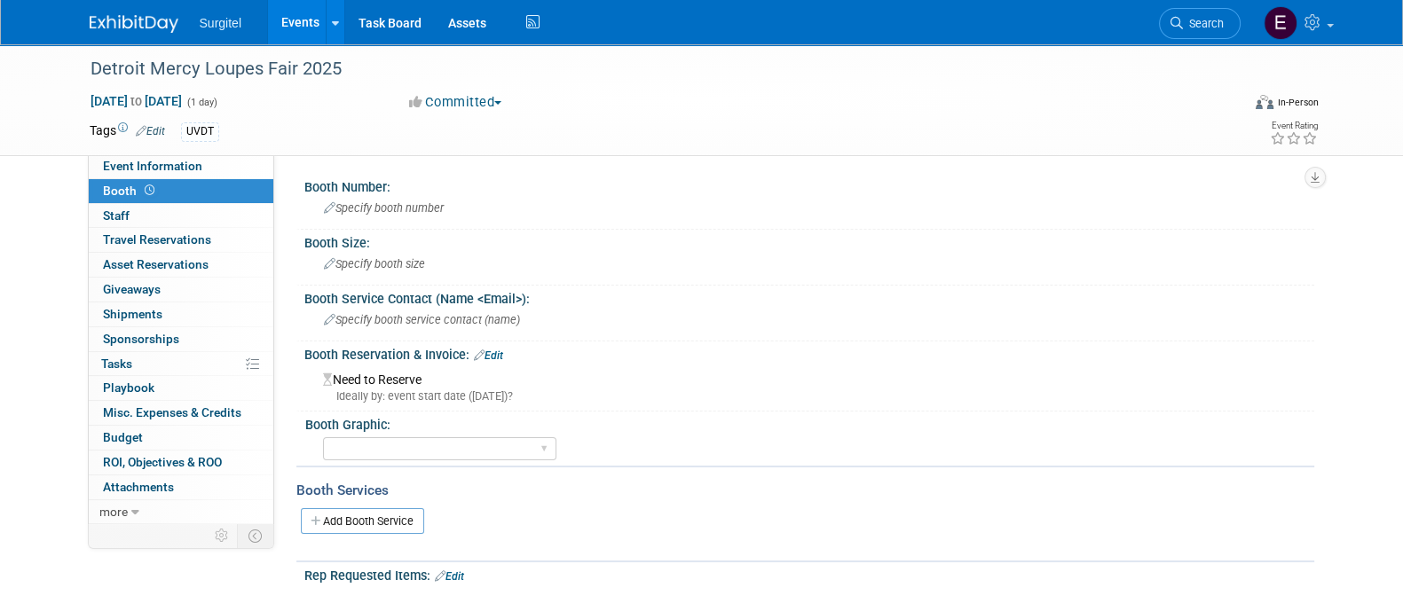
click at [500, 354] on link "Edit" at bounding box center [488, 356] width 29 height 12
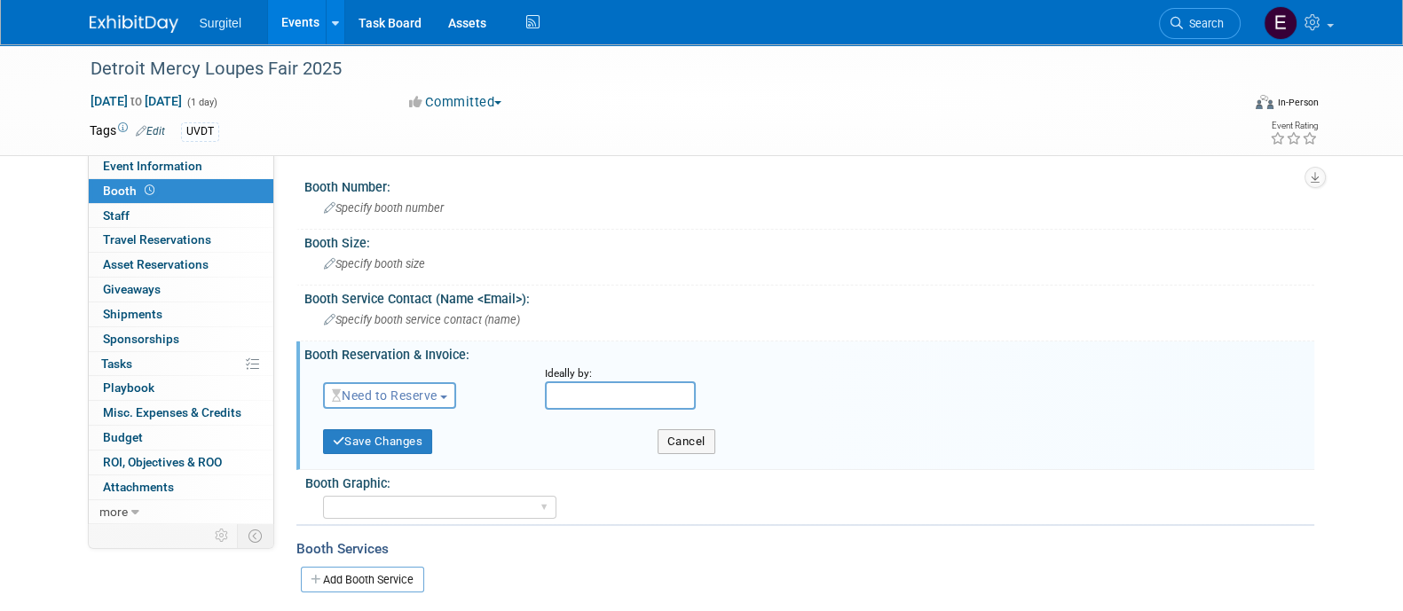
click at [421, 398] on span "Need to Reserve" at bounding box center [385, 396] width 106 height 14
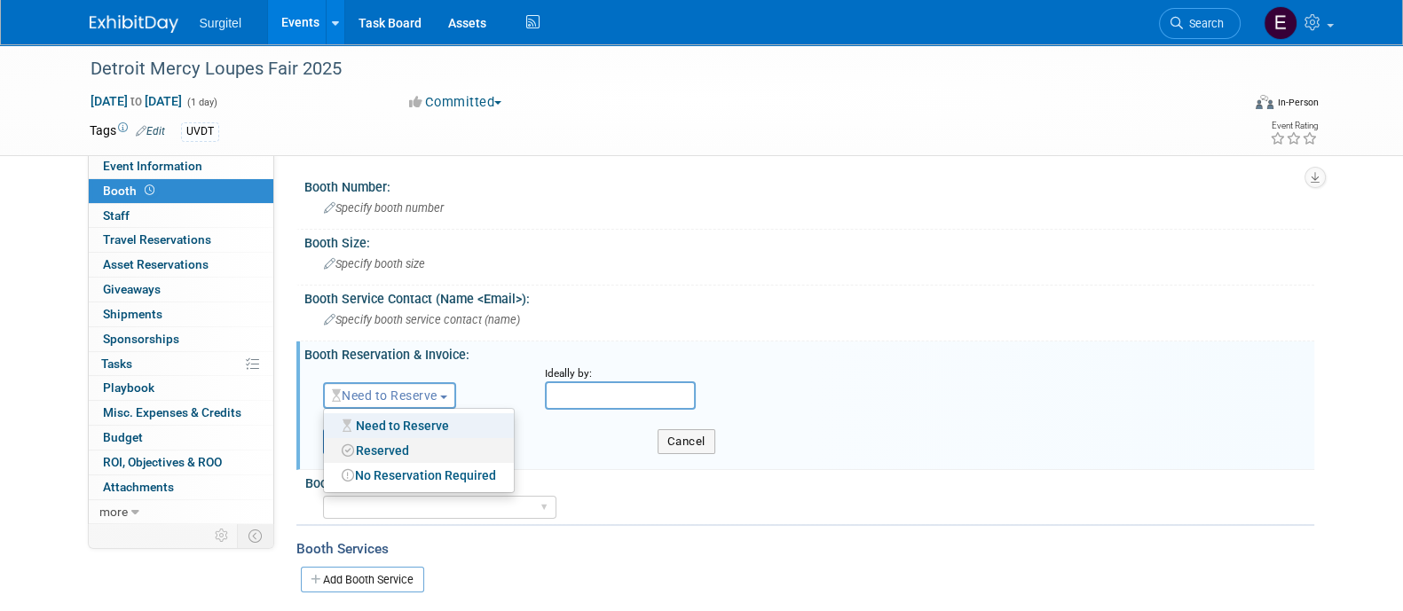
click at [423, 451] on link "Reserved" at bounding box center [419, 450] width 190 height 25
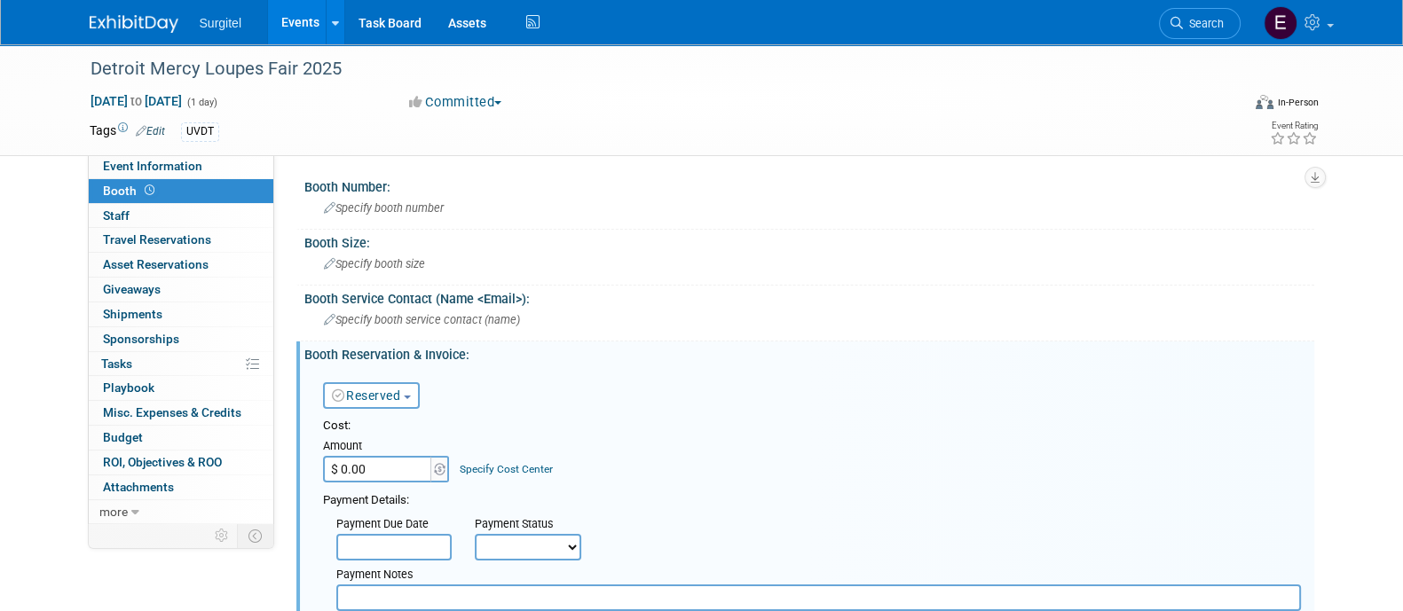
click at [385, 459] on input "$ 0.00" at bounding box center [378, 469] width 111 height 27
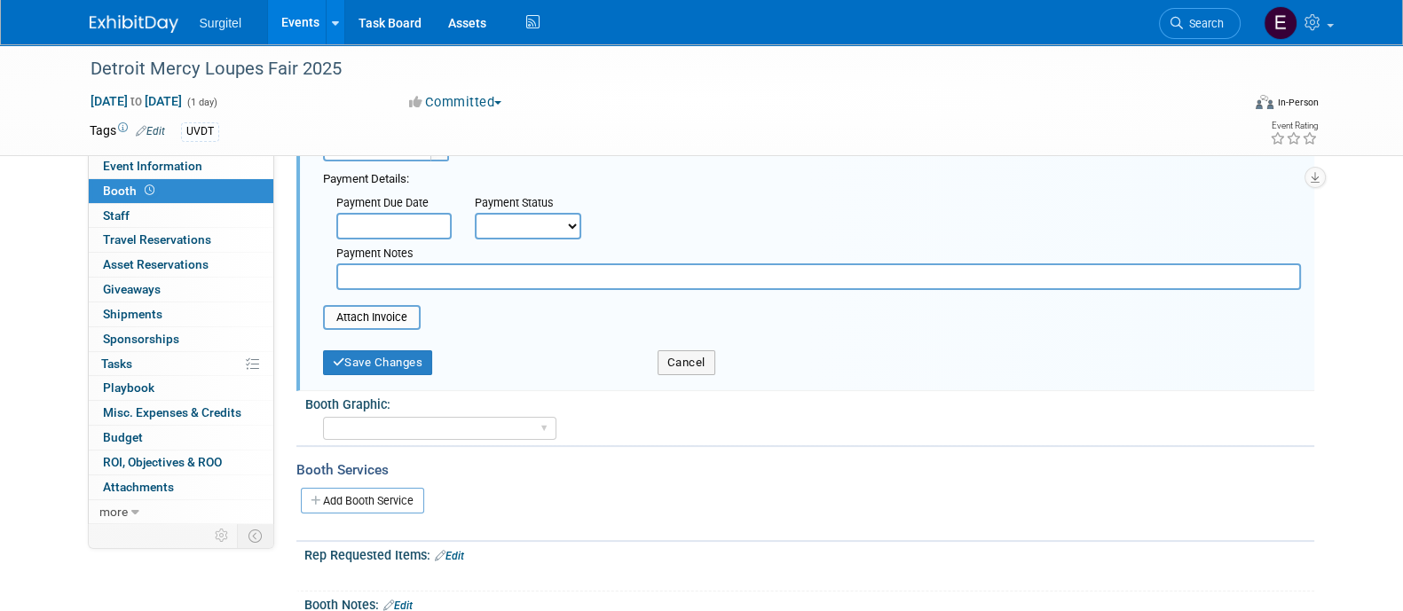
scroll to position [317, 0]
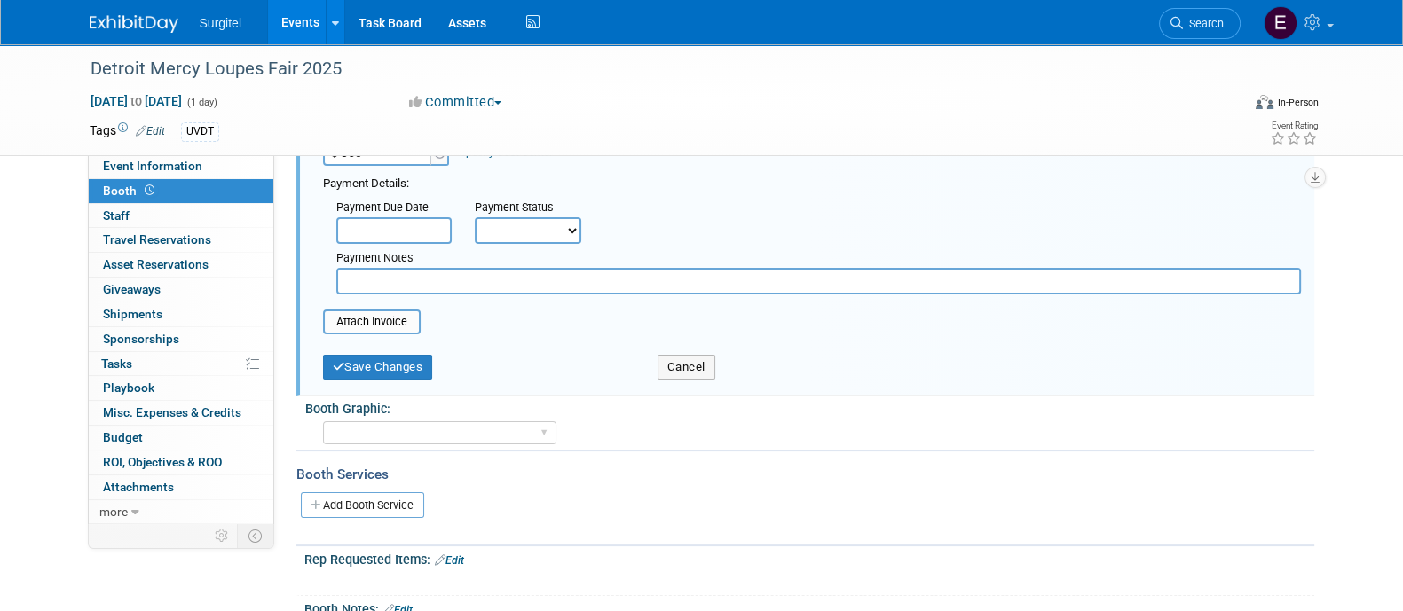
type input "$ 850.00"
click at [552, 232] on select "Not Paid Yet Partially Paid Paid in Full" at bounding box center [528, 230] width 106 height 27
click at [475, 217] on select "Not Paid Yet Partially Paid Paid in Full" at bounding box center [528, 230] width 106 height 27
click at [500, 224] on select "Not Paid Yet Partially Paid Paid in Full" at bounding box center [528, 230] width 106 height 27
select select "1"
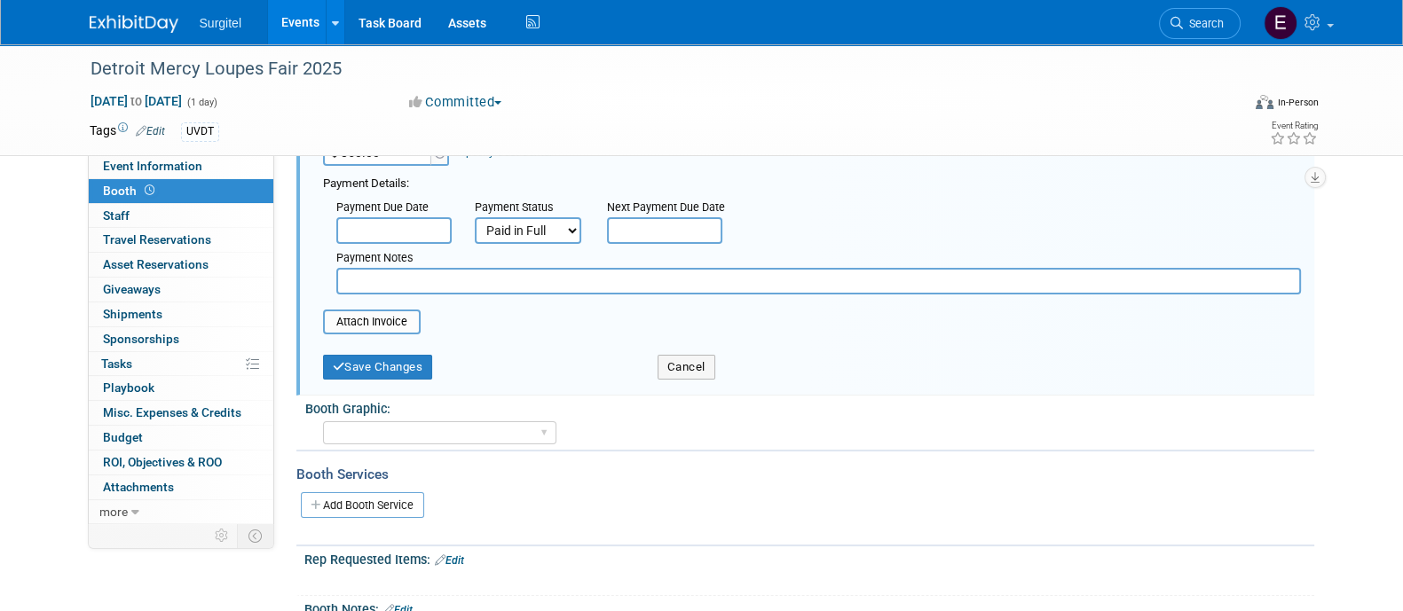
click at [475, 217] on select "Not Paid Yet Partially Paid Paid in Full" at bounding box center [528, 230] width 106 height 27
click at [368, 356] on button "Save Changes" at bounding box center [378, 367] width 110 height 25
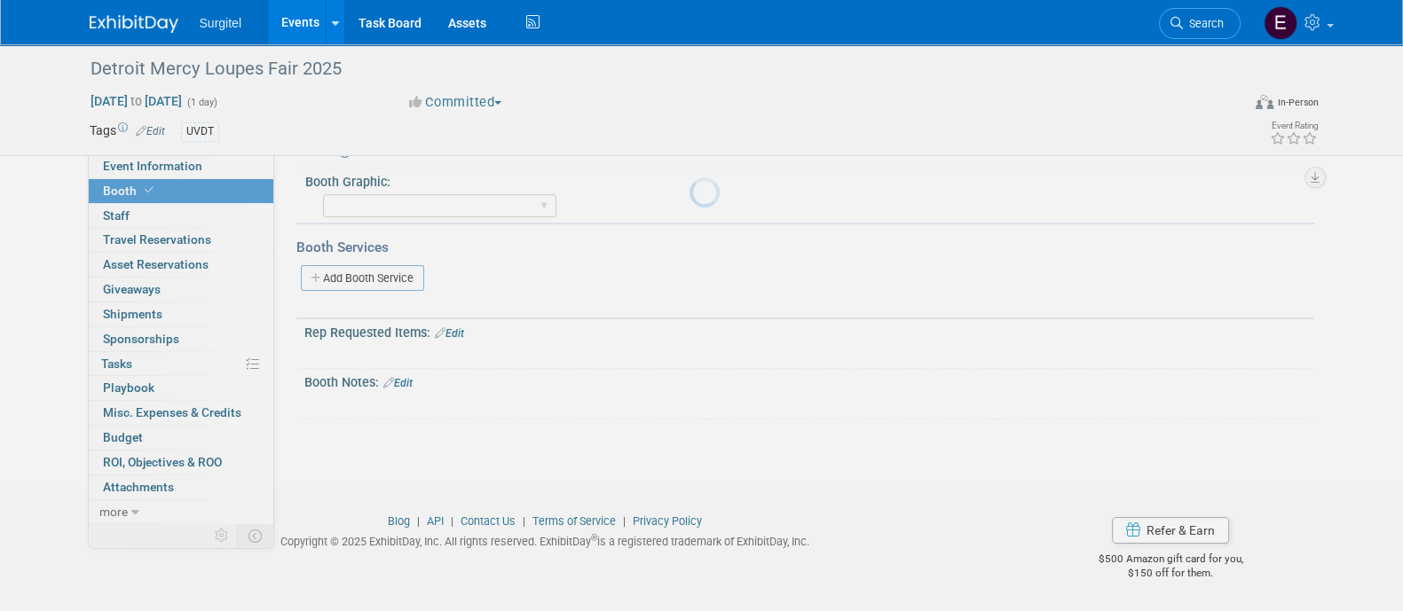
scroll to position [262, 0]
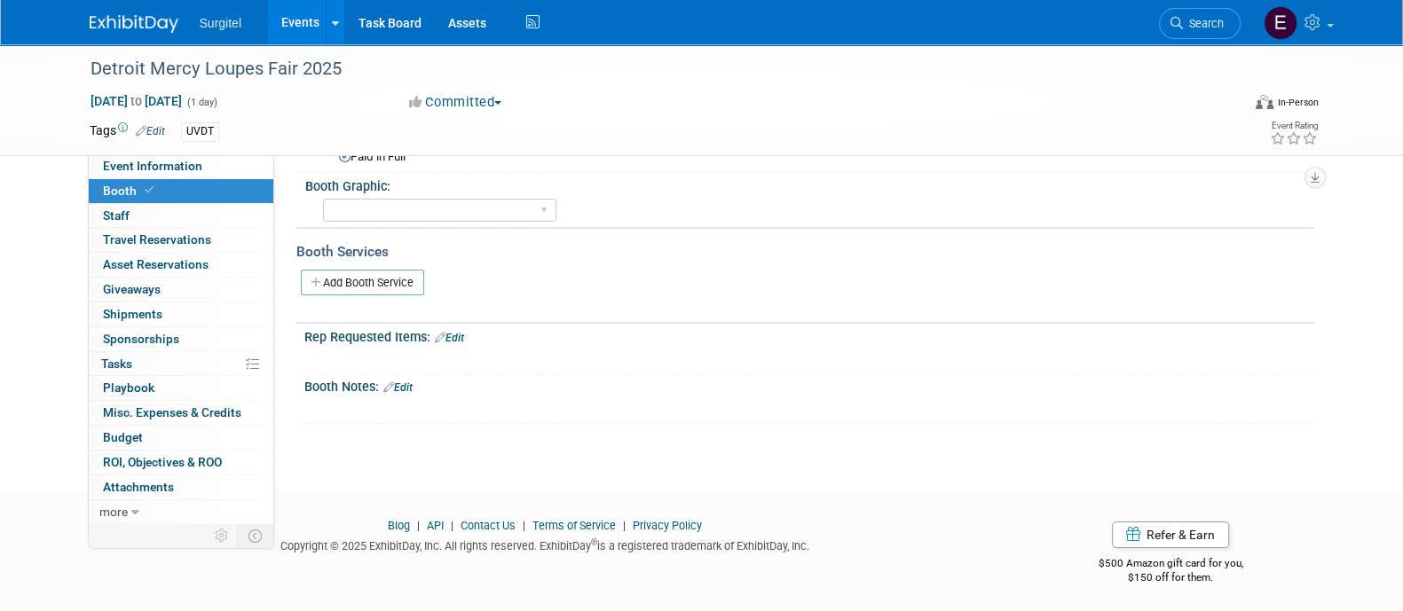
click at [144, 201] on link "Booth" at bounding box center [181, 191] width 185 height 24
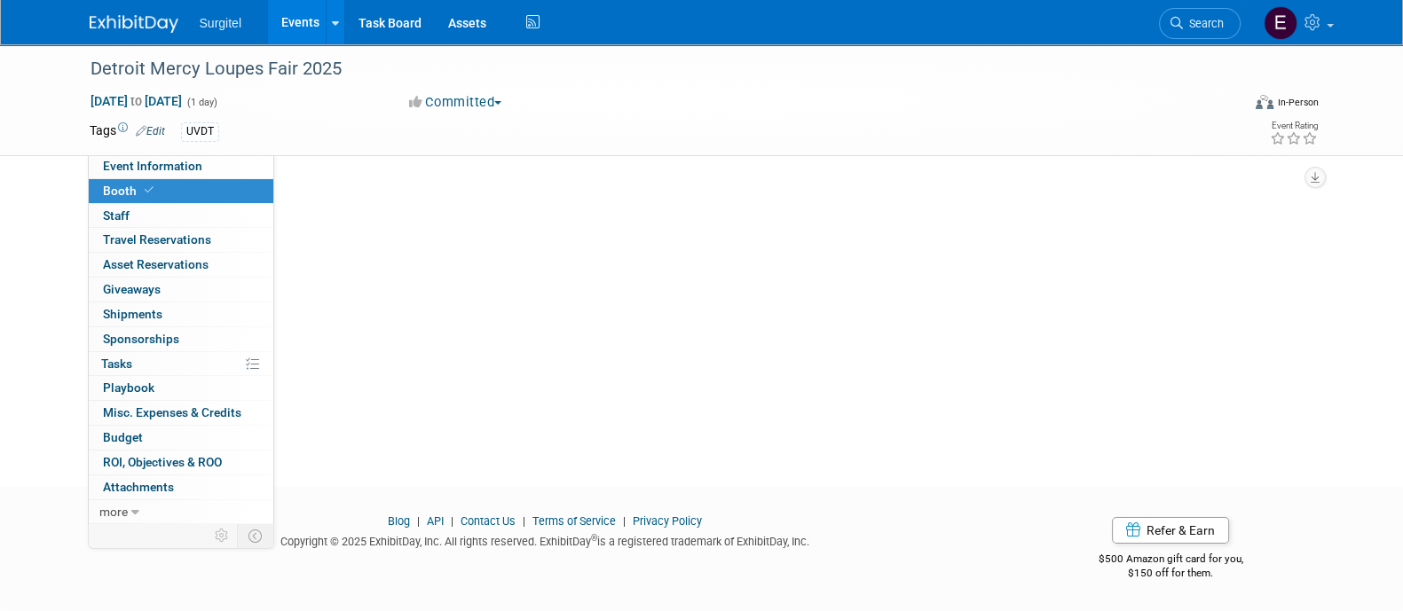
scroll to position [0, 0]
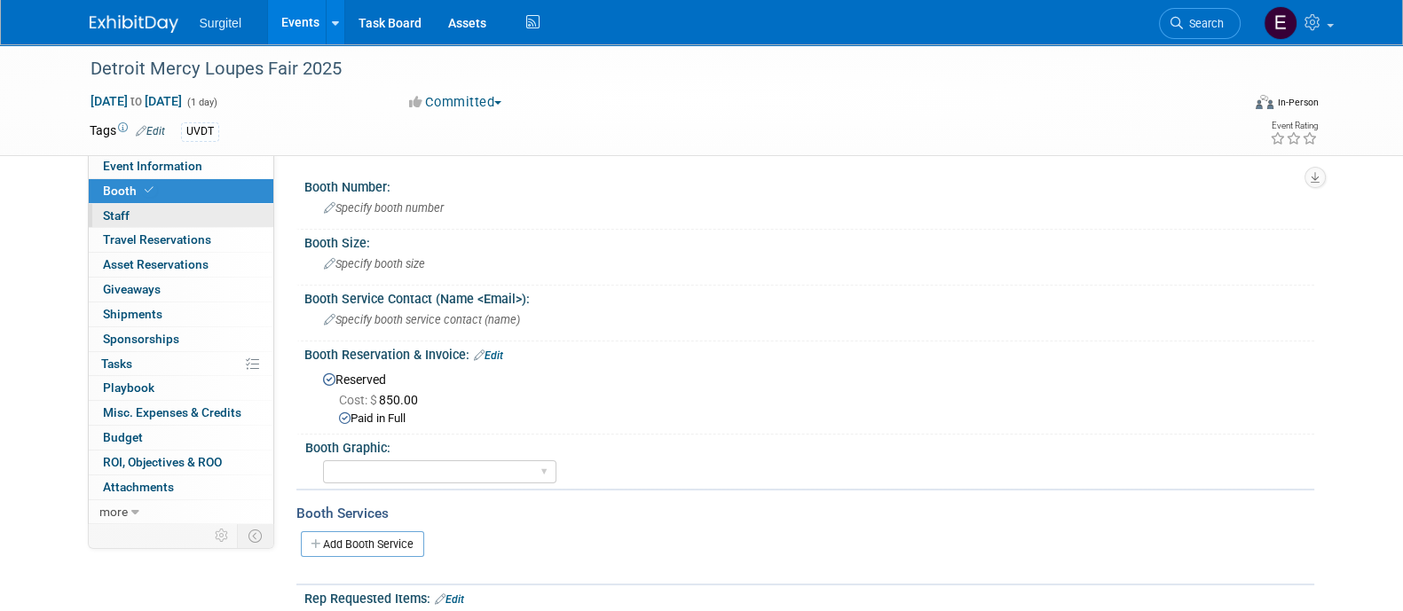
click at [155, 215] on link "0 Staff 0" at bounding box center [181, 216] width 185 height 24
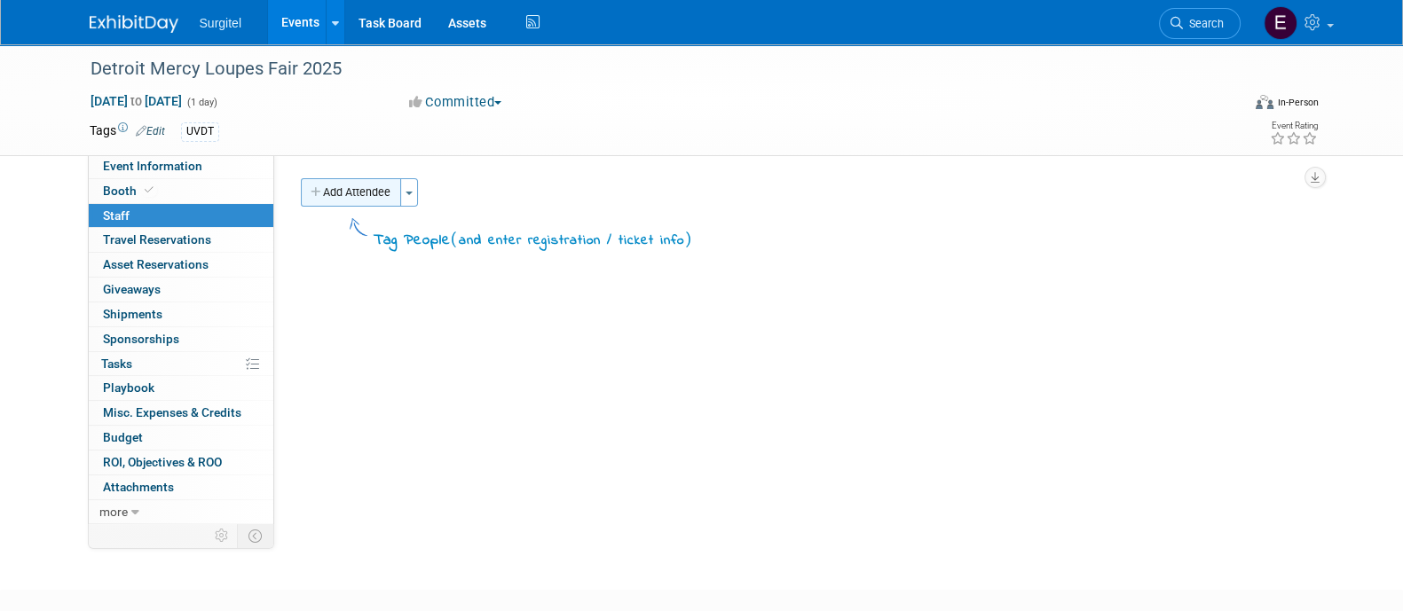
click at [335, 193] on button "Add Attendee" at bounding box center [351, 192] width 100 height 28
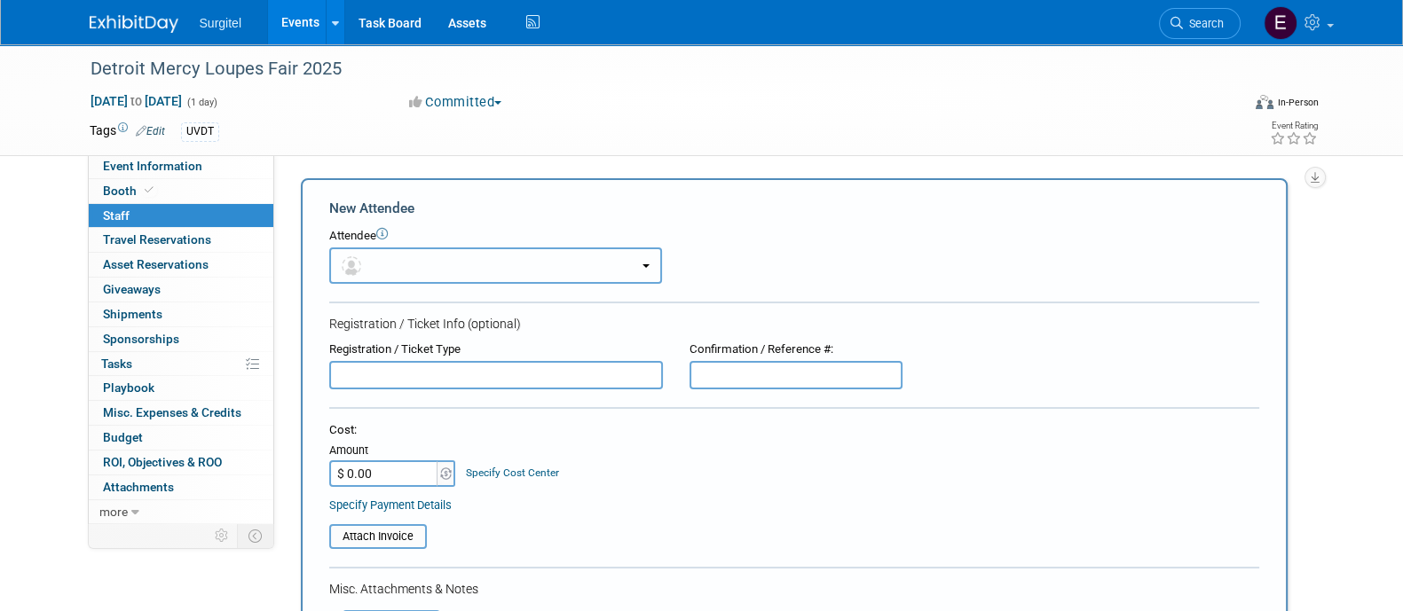
click at [441, 271] on button "button" at bounding box center [495, 266] width 333 height 36
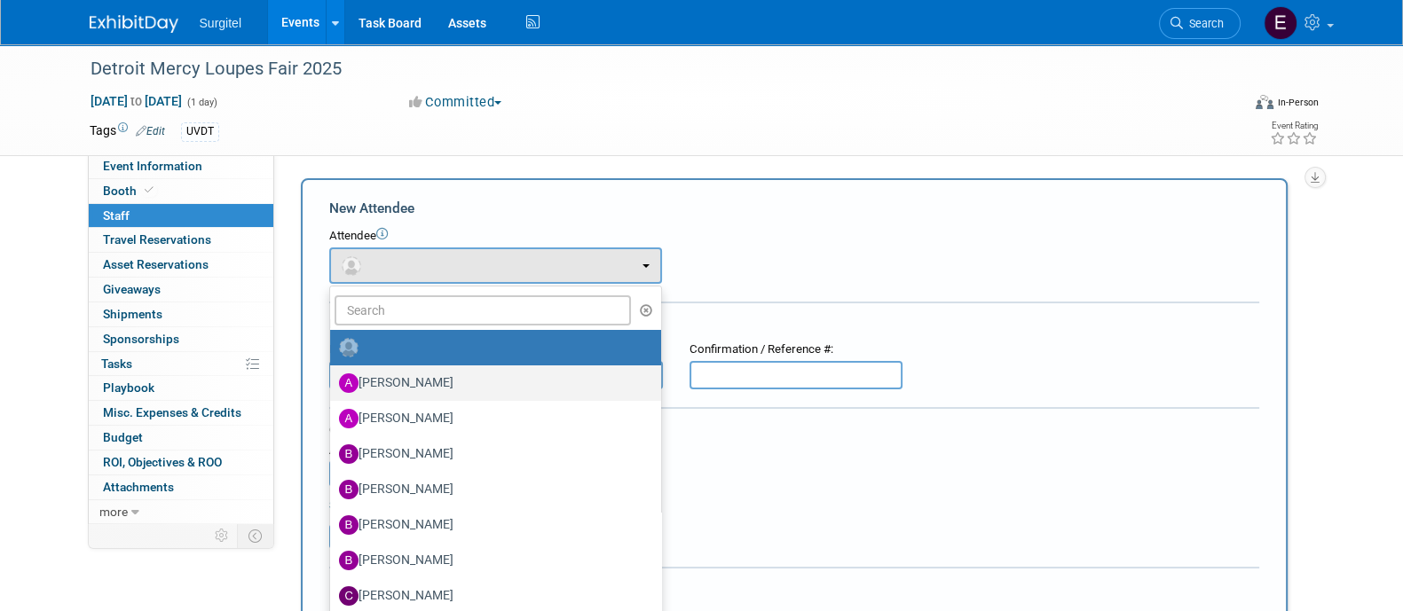
click at [444, 378] on label "Antoinette DePetro" at bounding box center [491, 383] width 304 height 28
click at [333, 378] on input "Antoinette DePetro" at bounding box center [327, 381] width 12 height 12
select select "1af1116f-4388-4613-8858-55735f67b91f"
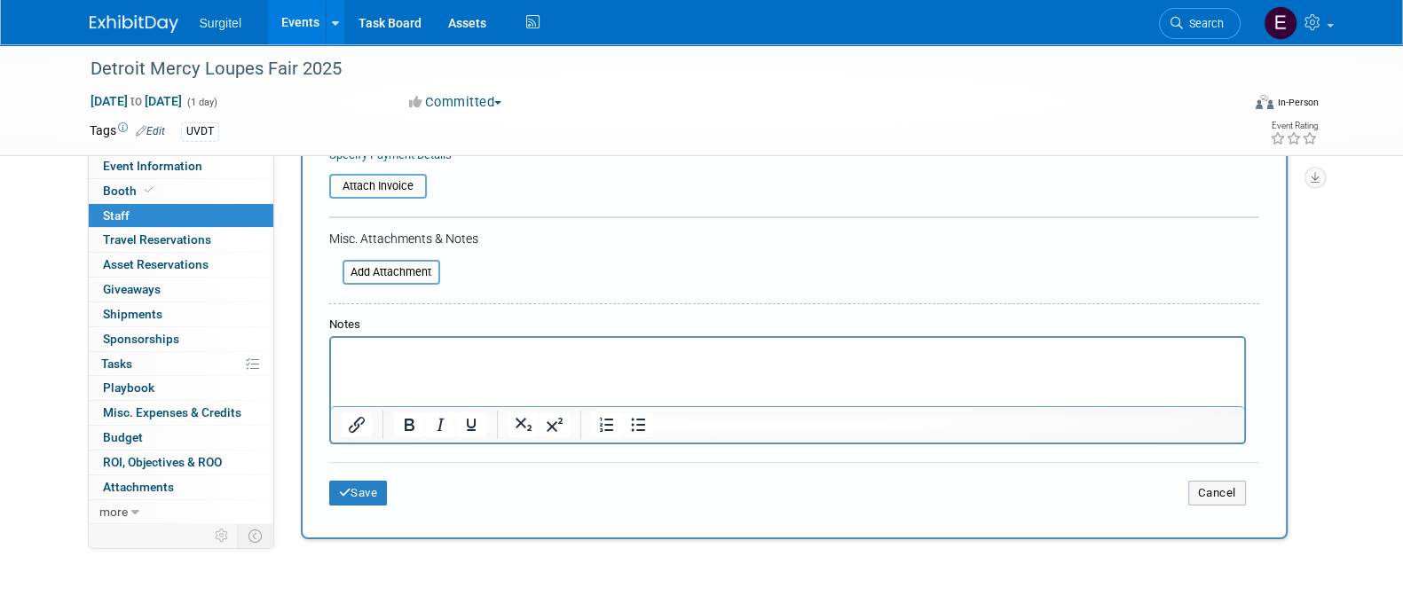
scroll to position [417, 0]
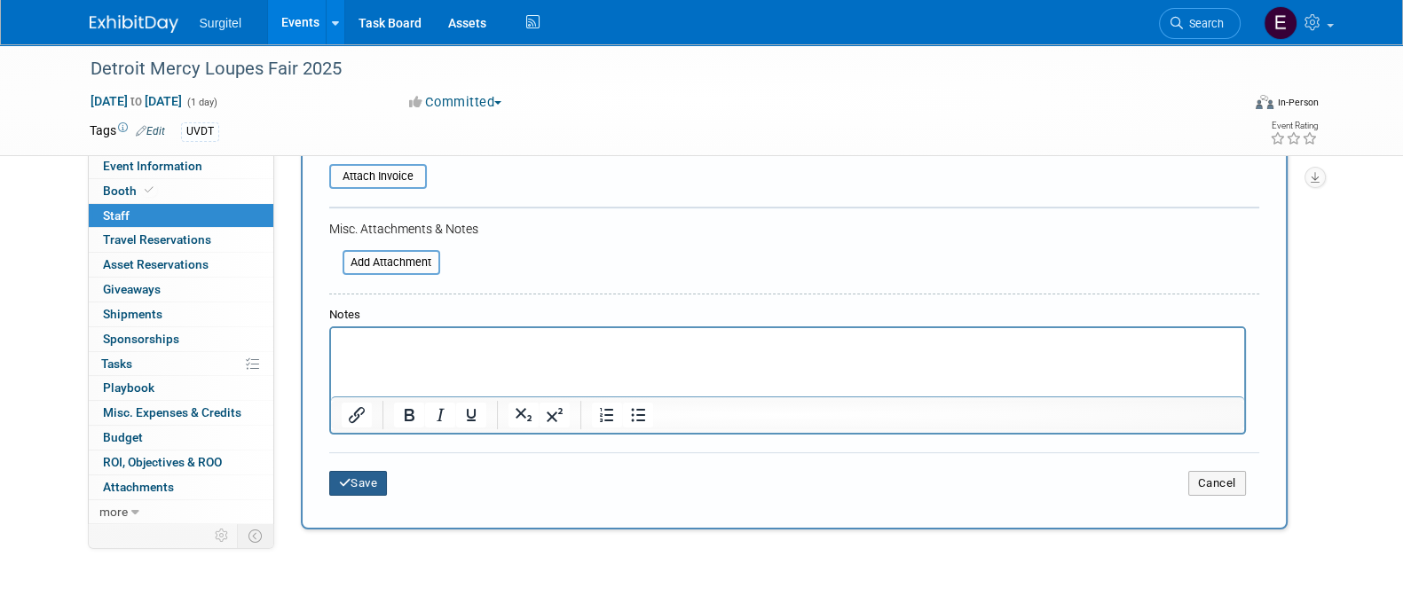
click at [383, 476] on button "Save" at bounding box center [358, 483] width 59 height 25
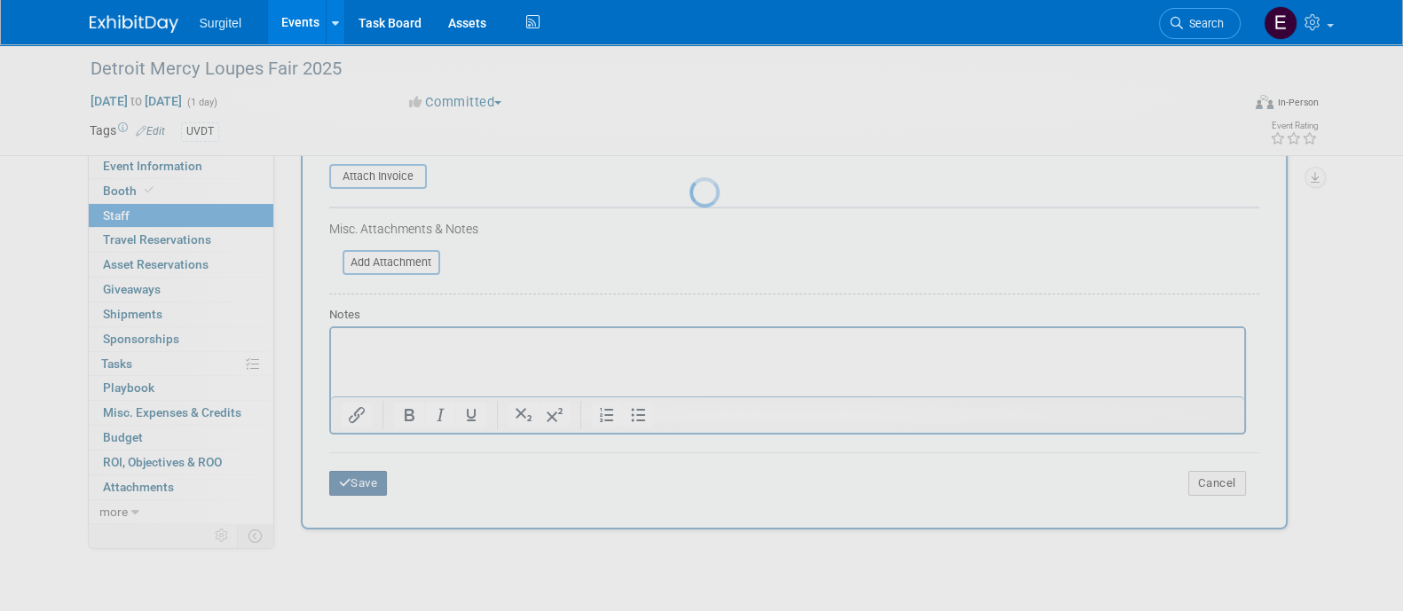
scroll to position [102, 0]
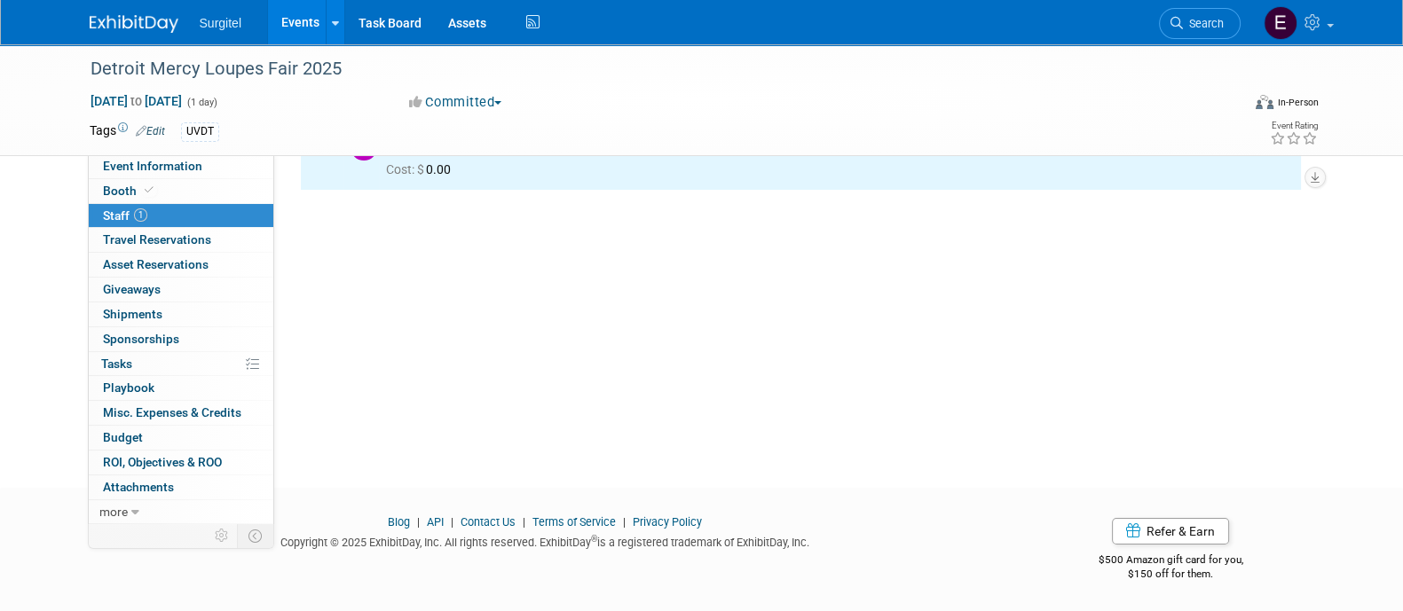
click at [303, 35] on link "Events" at bounding box center [300, 22] width 65 height 44
